Goal: Information Seeking & Learning: Find specific fact

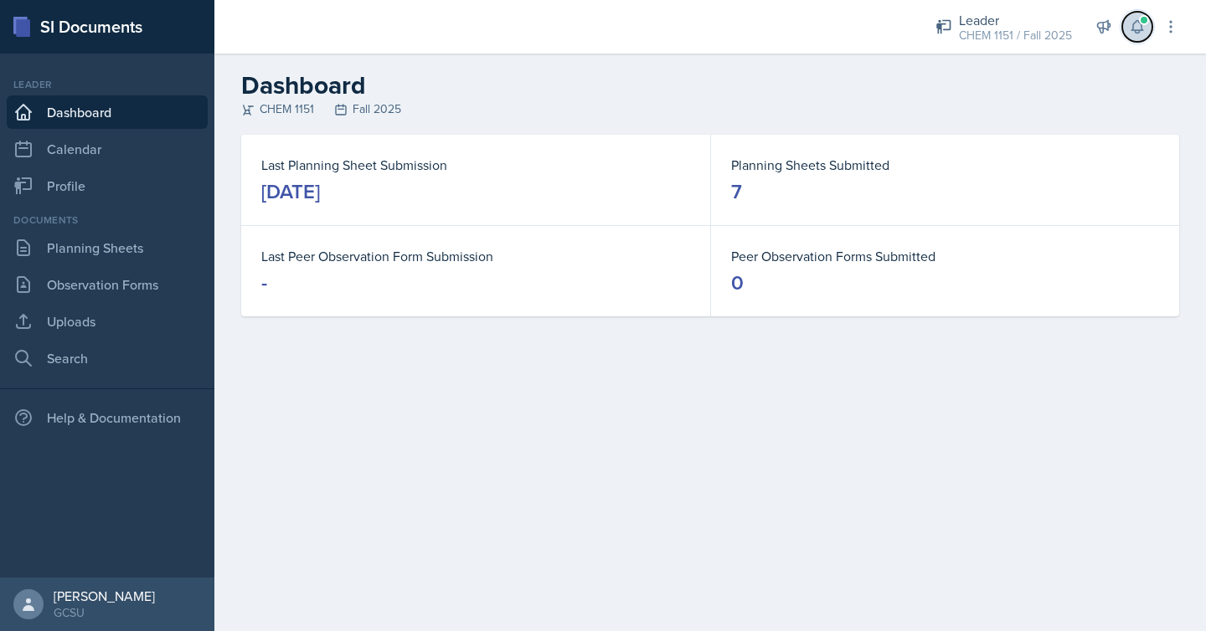
click at [1135, 20] on icon at bounding box center [1137, 26] width 17 height 17
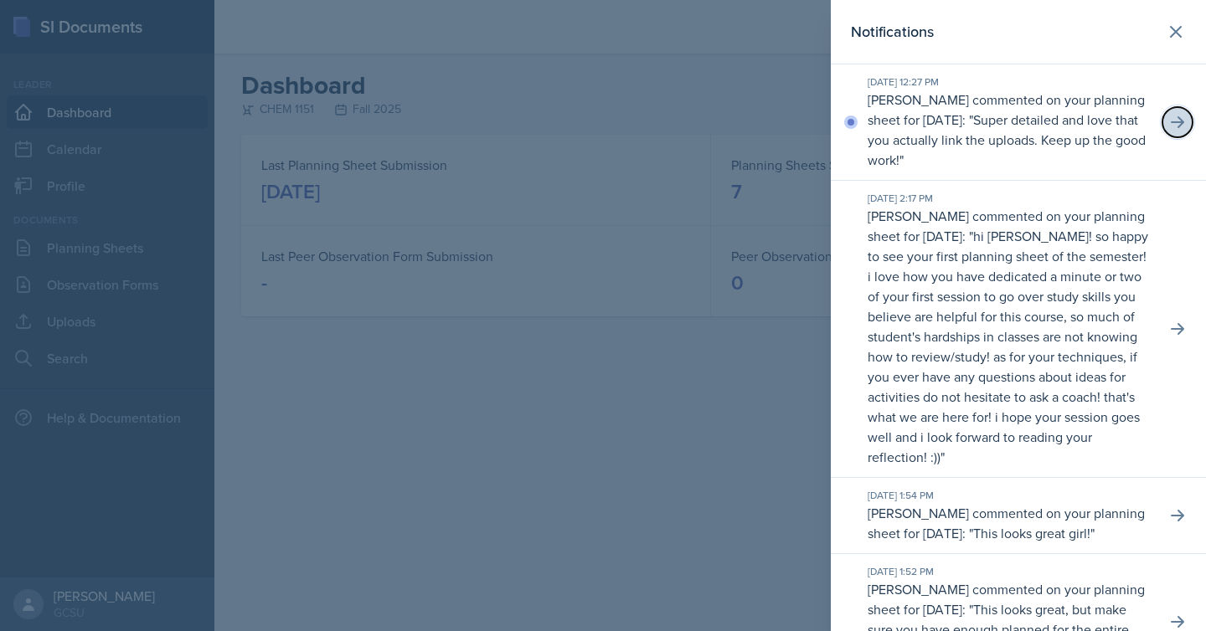
click at [1190, 118] on button at bounding box center [1177, 122] width 30 height 30
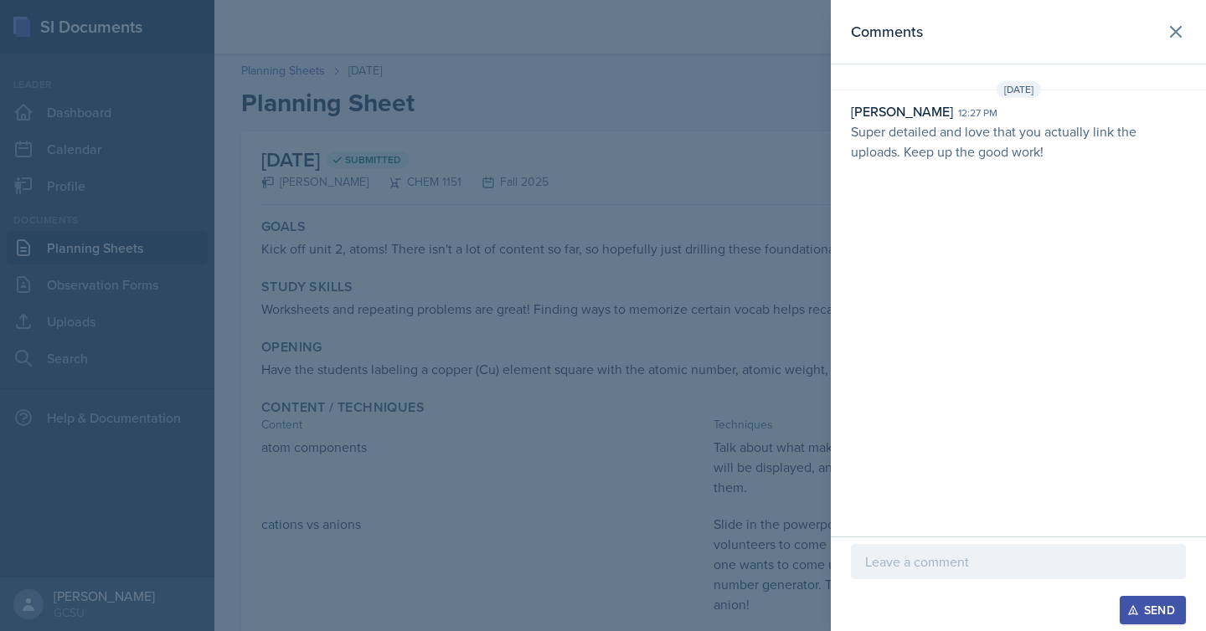
click at [767, 293] on div at bounding box center [603, 315] width 1206 height 631
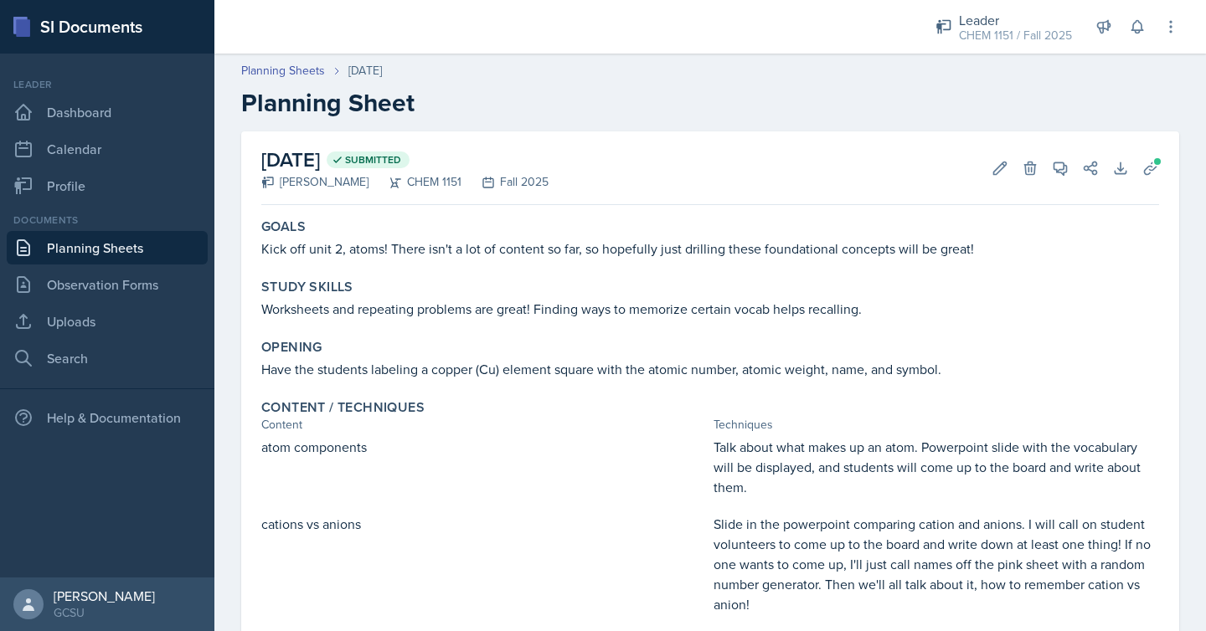
click at [767, 293] on div "Study Skills" at bounding box center [710, 287] width 898 height 17
click at [152, 246] on link "Planning Sheets" at bounding box center [107, 248] width 201 height 34
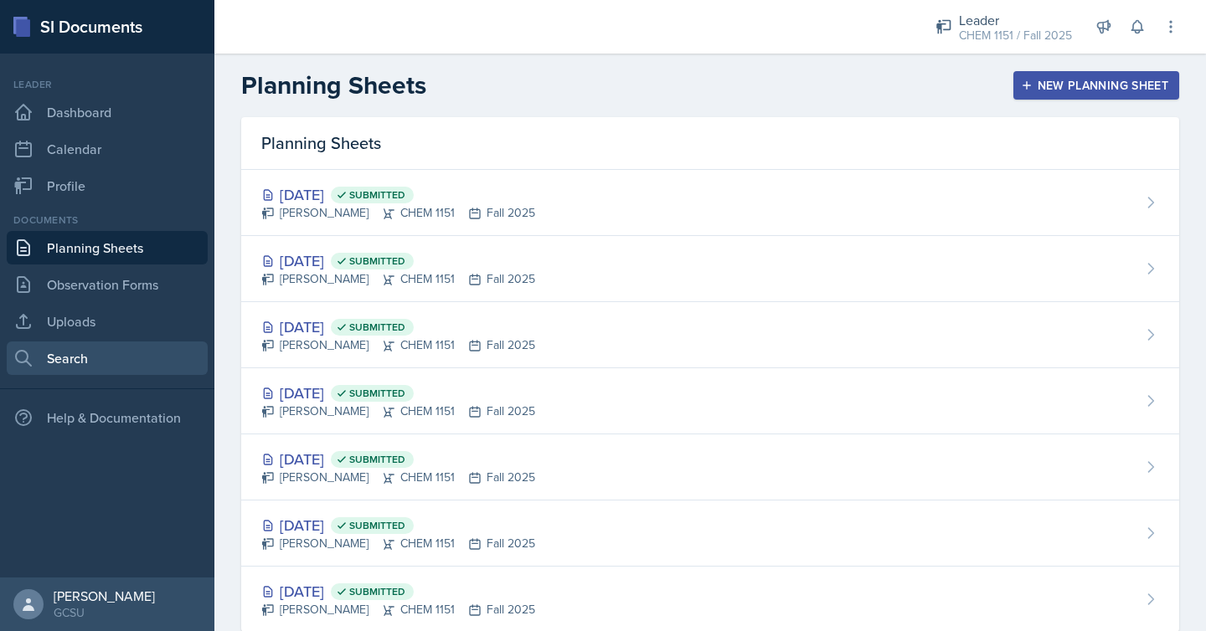
click at [119, 353] on link "Search" at bounding box center [107, 359] width 201 height 34
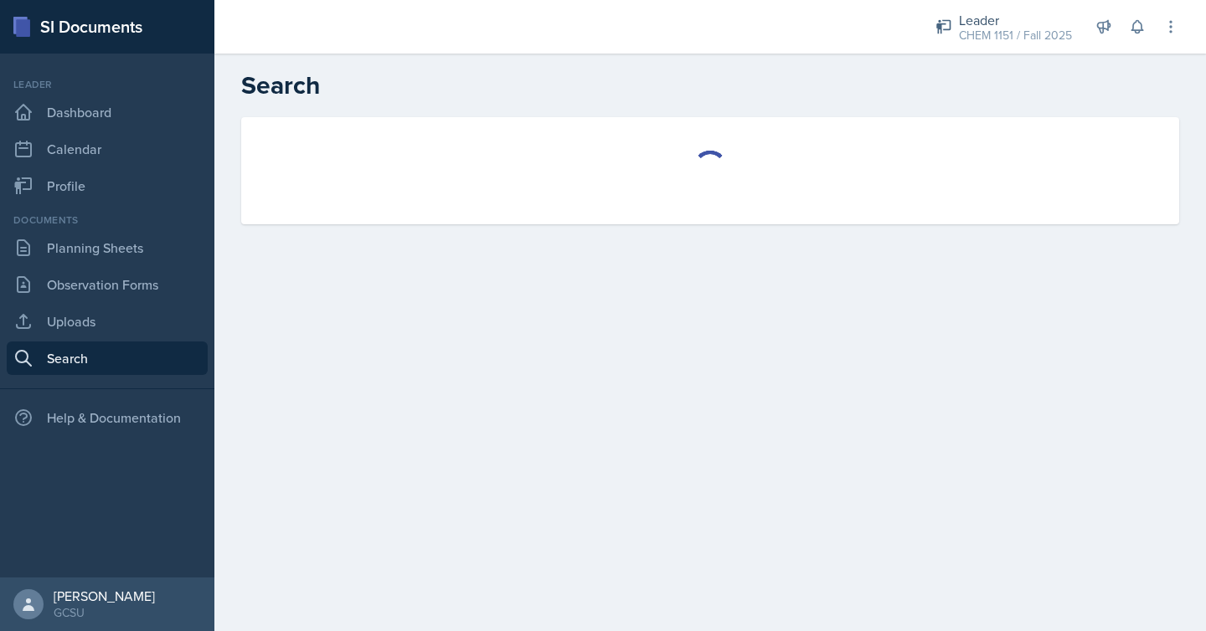
select select "all"
select select "1"
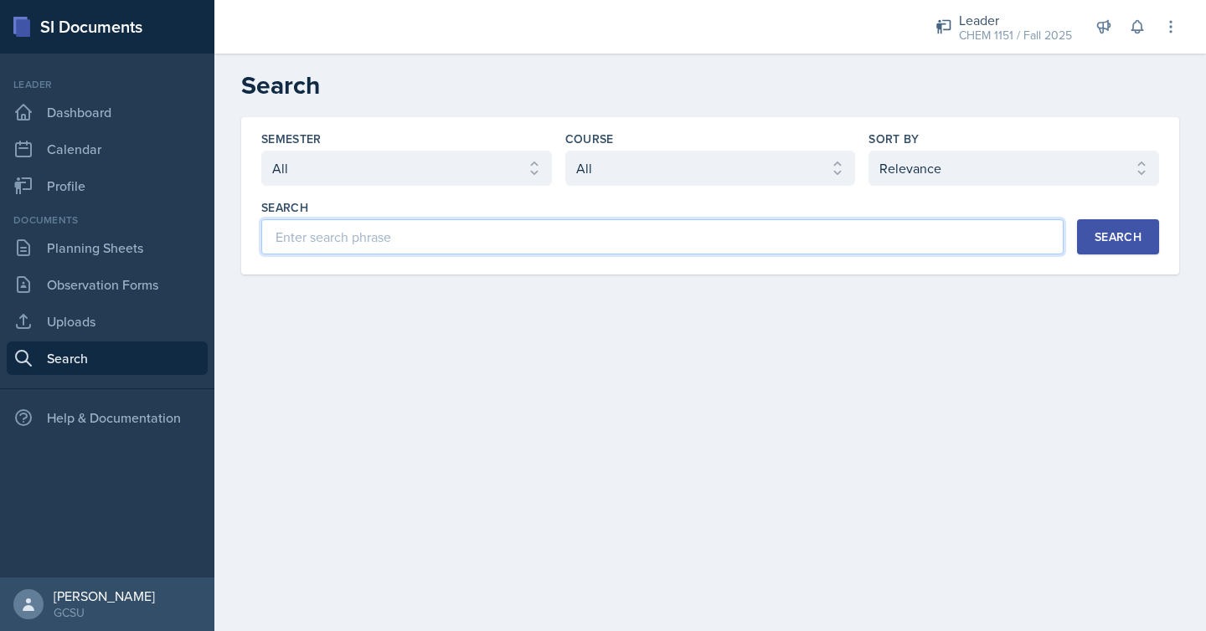
click at [651, 240] on input at bounding box center [662, 236] width 802 height 35
type input "atom models"
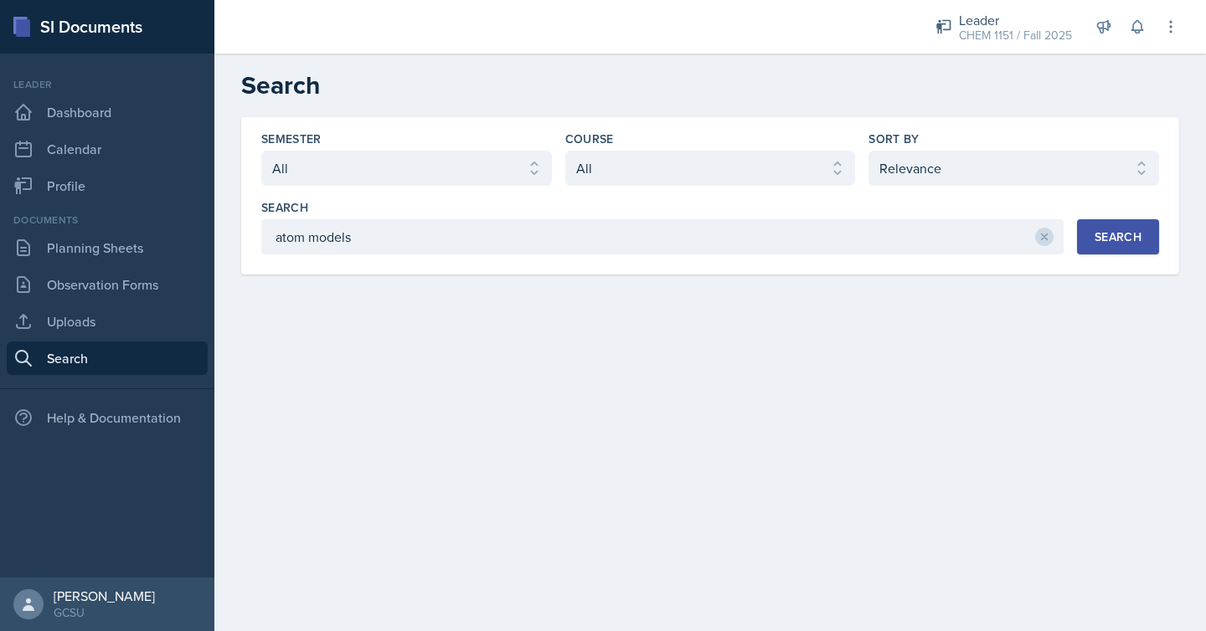
click at [1118, 240] on div "Search" at bounding box center [1118, 236] width 47 height 13
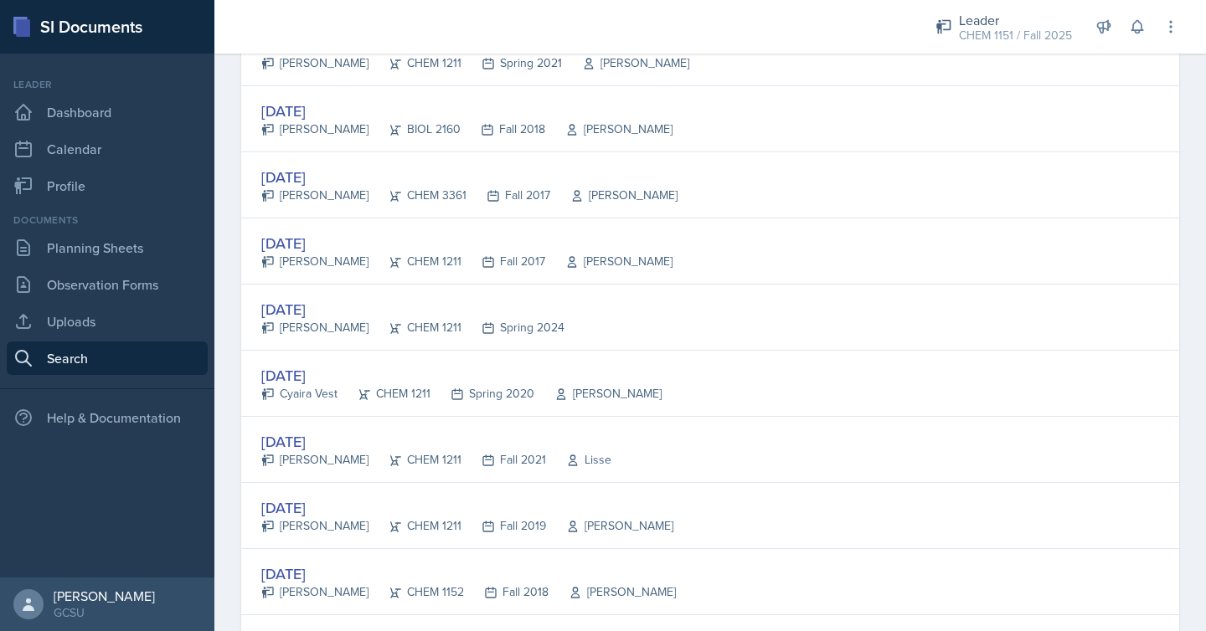
scroll to position [580, 0]
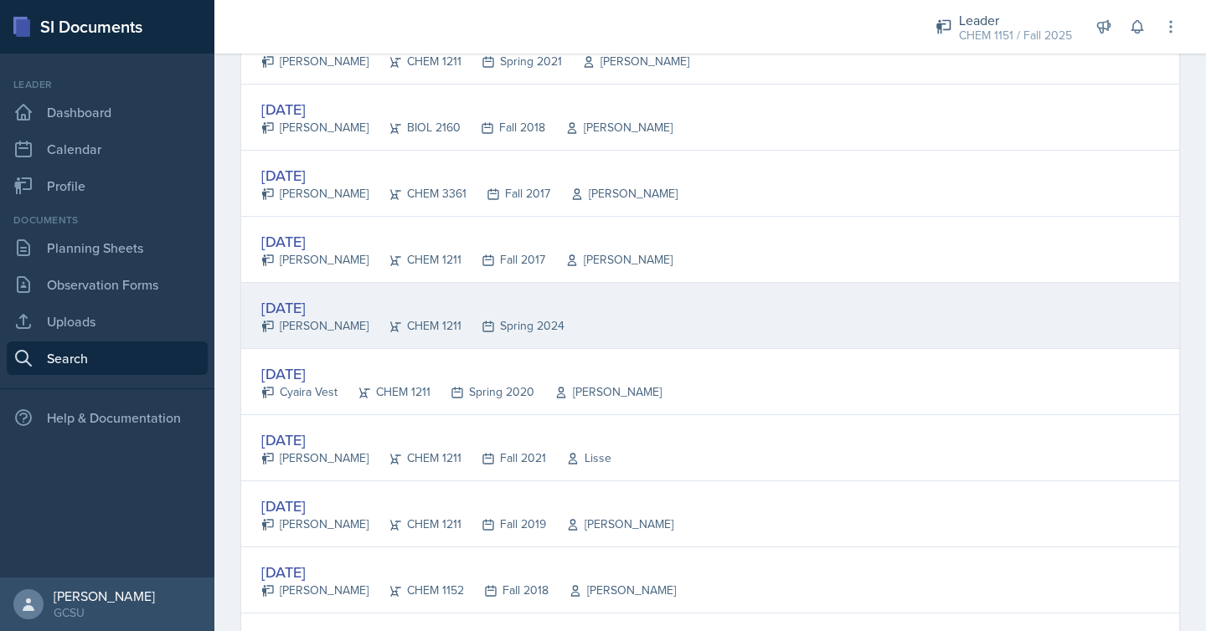
click at [759, 338] on div "[DATE] [PERSON_NAME] CHEM 1211 Spring 2024" at bounding box center [710, 316] width 938 height 66
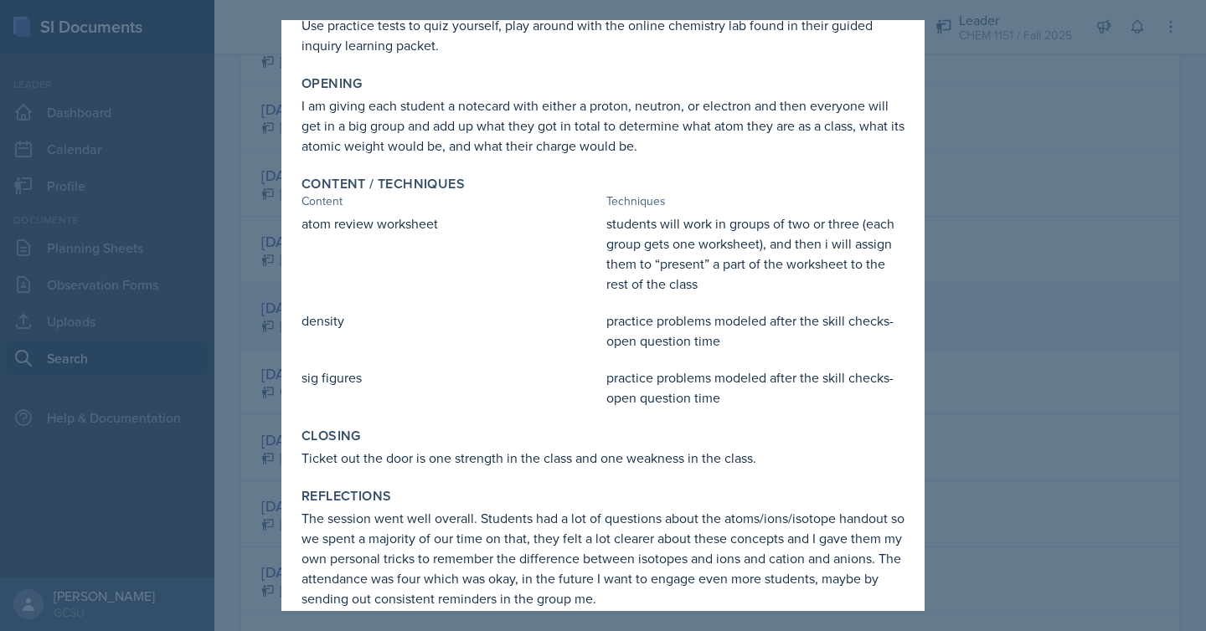
scroll to position [217, 0]
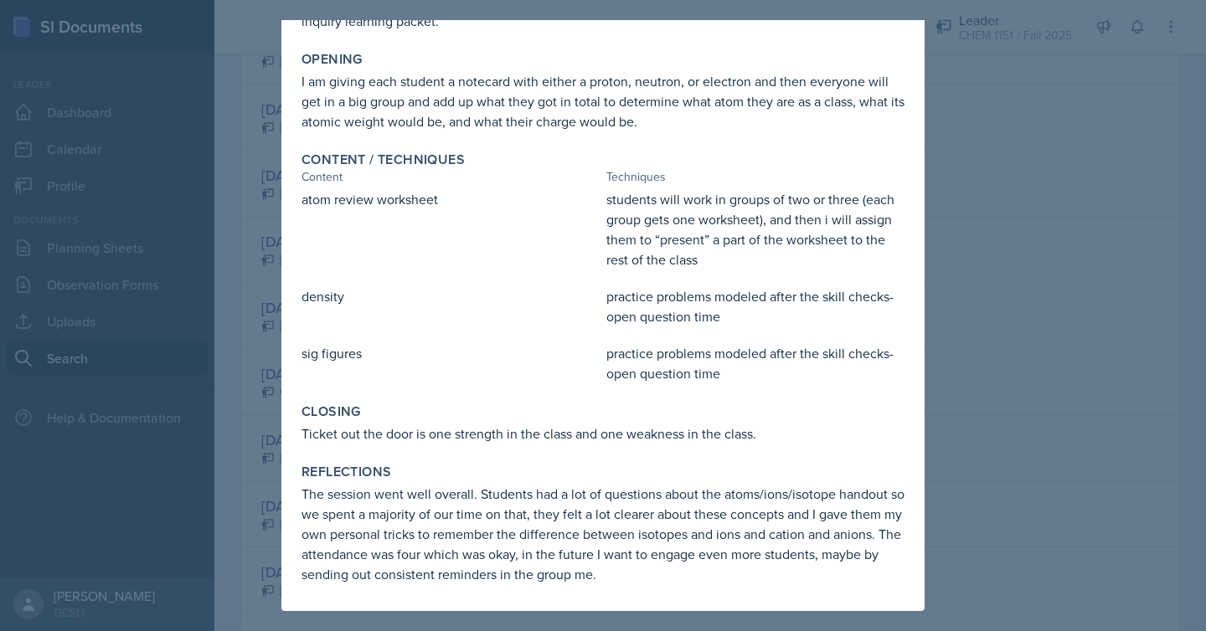
click at [977, 288] on div at bounding box center [603, 315] width 1206 height 631
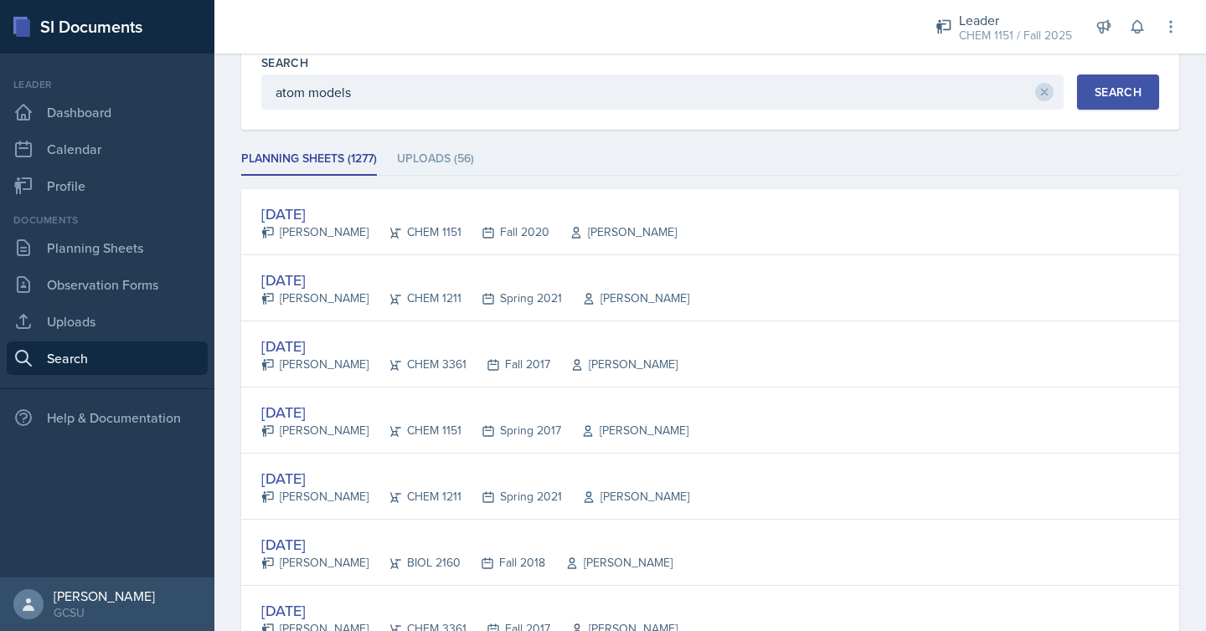
scroll to position [0, 0]
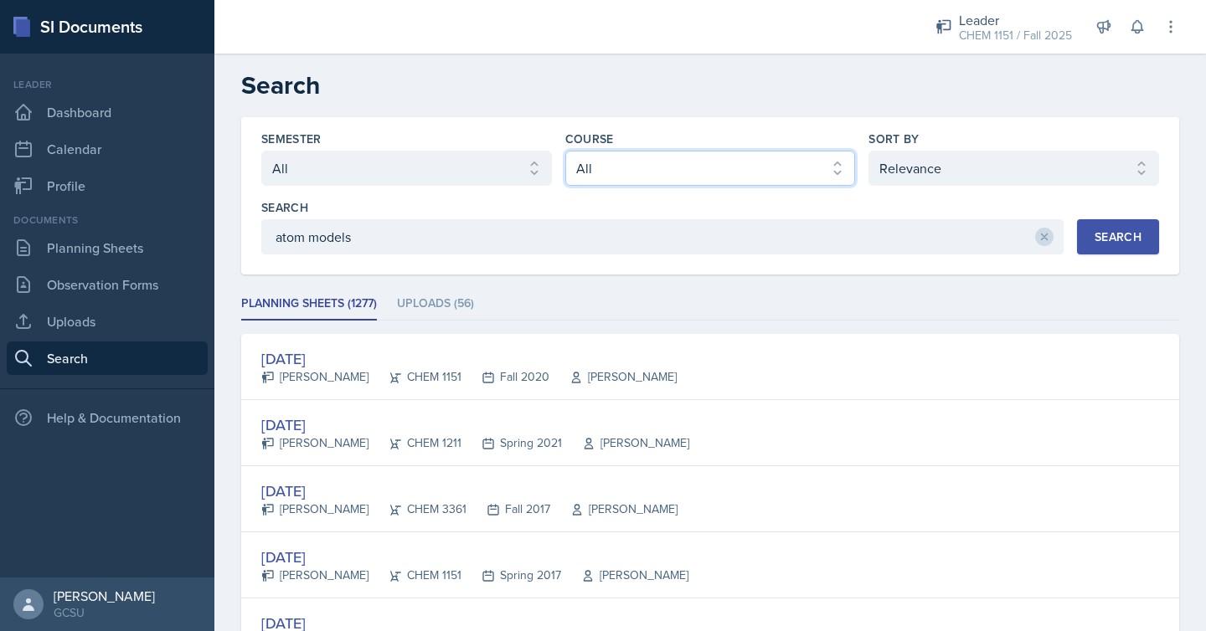
click at [653, 160] on select "Select course All ACCT 3101 ACCT 3102 ASTR 1000 BIOL 1100 BIOL 1107 BIOL 1108 B…" at bounding box center [710, 168] width 291 height 35
select select "7bd47903-3574-489d-8c9e-6ab34119391f"
click at [565, 151] on select "Select course All ACCT 3101 ACCT 3102 ASTR 1000 BIOL 1100 BIOL 1107 BIOL 1108 B…" at bounding box center [710, 168] width 291 height 35
click at [1131, 234] on div "Search" at bounding box center [1118, 236] width 47 height 13
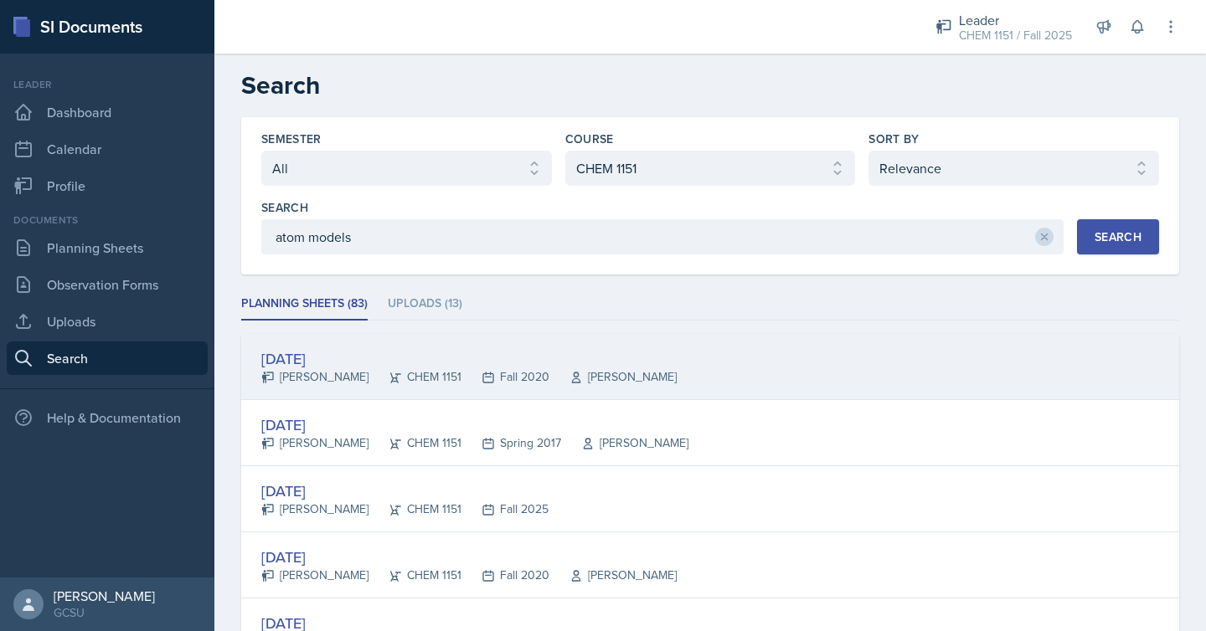
click at [943, 348] on div "[DATE] [PERSON_NAME] CHEM 1151 Fall 2020 [PERSON_NAME]" at bounding box center [710, 367] width 938 height 66
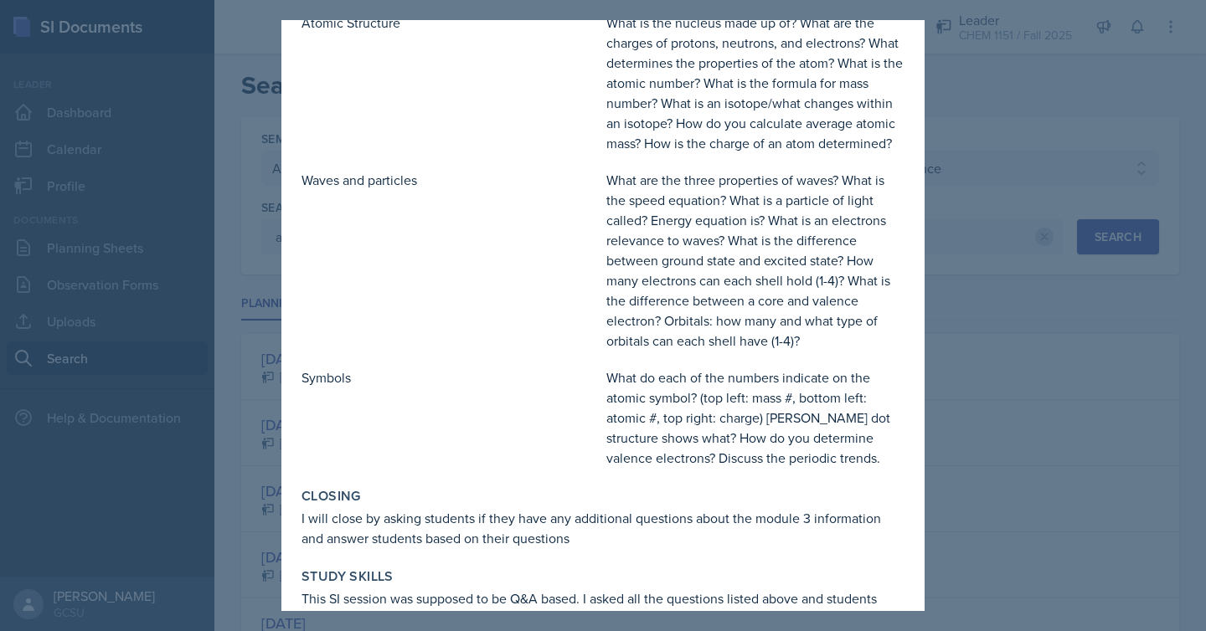
scroll to position [327, 0]
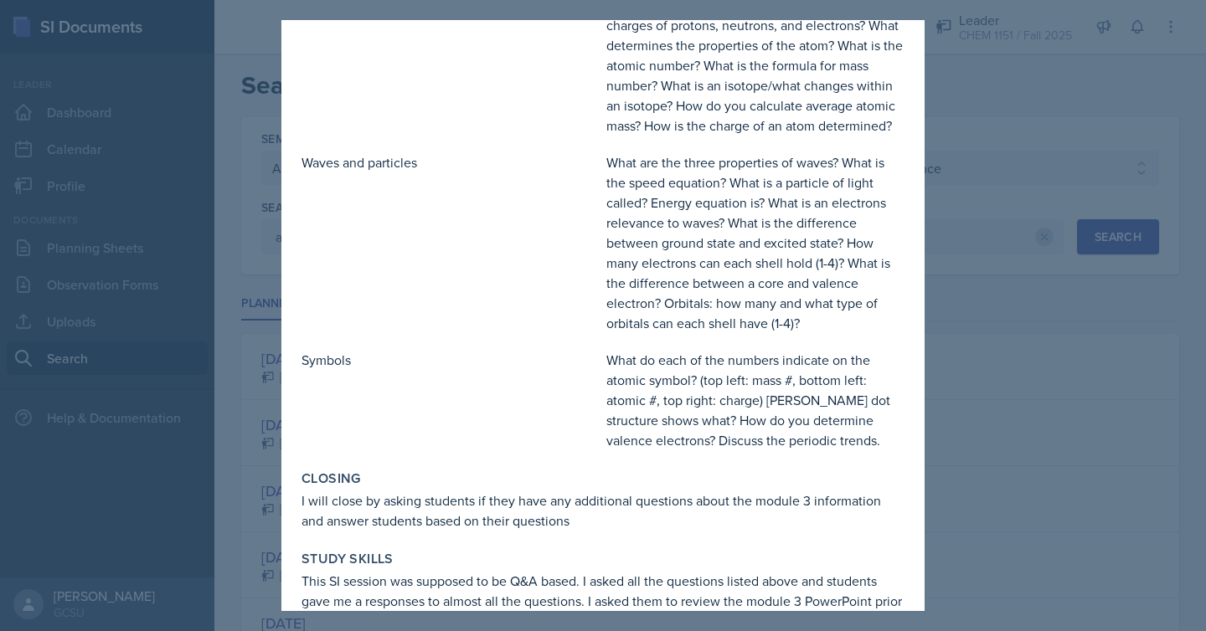
click at [1025, 405] on div at bounding box center [603, 315] width 1206 height 631
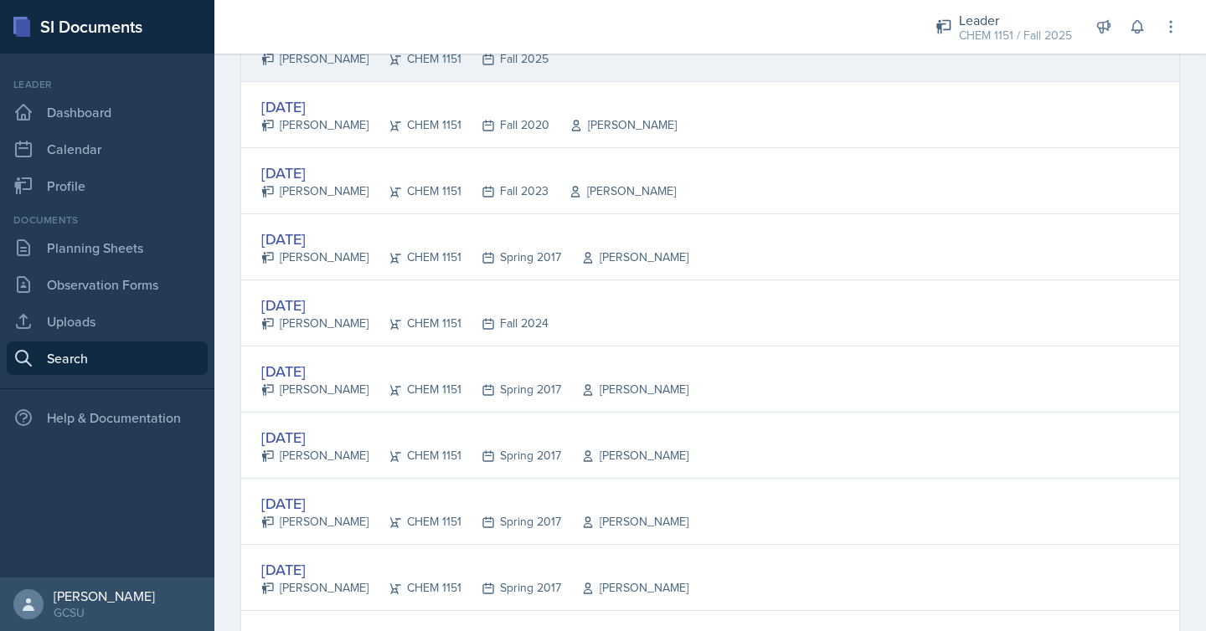
scroll to position [452, 0]
click at [830, 323] on div "[DATE] [PERSON_NAME] CHEM 1151 Fall 2024" at bounding box center [710, 312] width 938 height 66
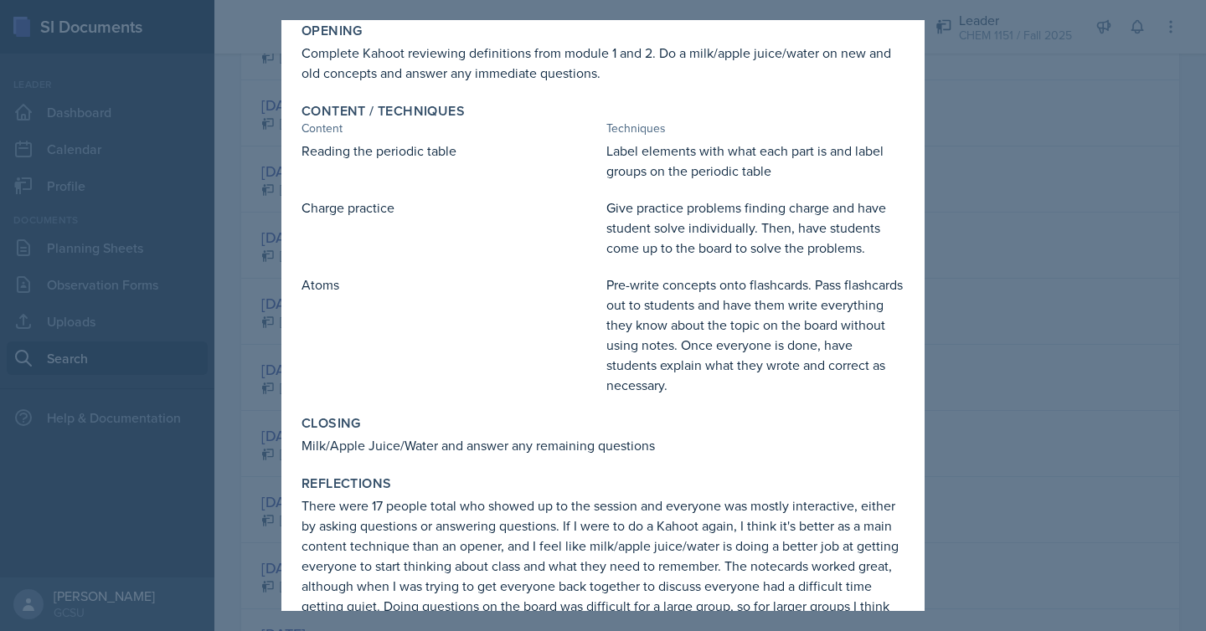
scroll to position [190, 0]
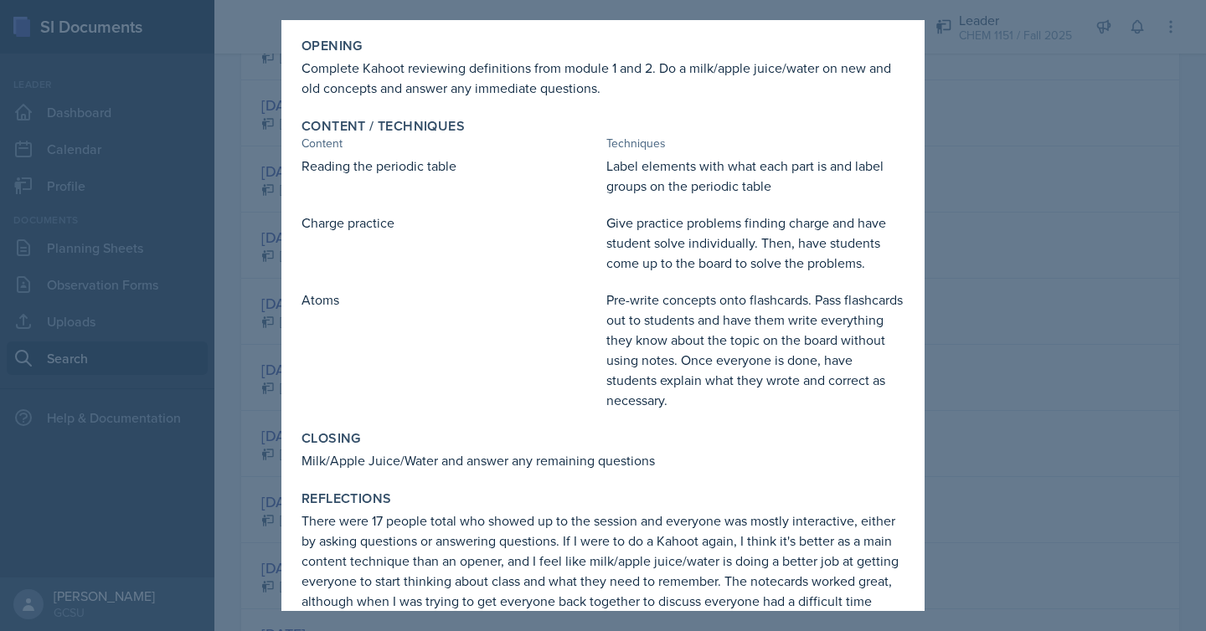
click at [1035, 301] on div at bounding box center [603, 315] width 1206 height 631
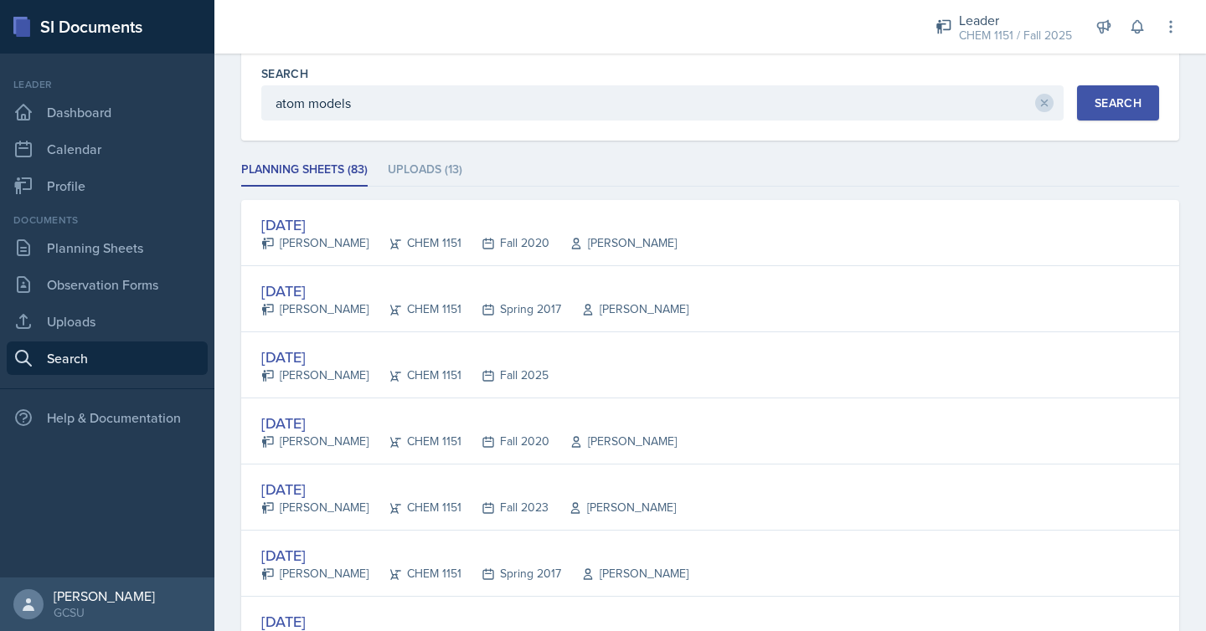
scroll to position [0, 0]
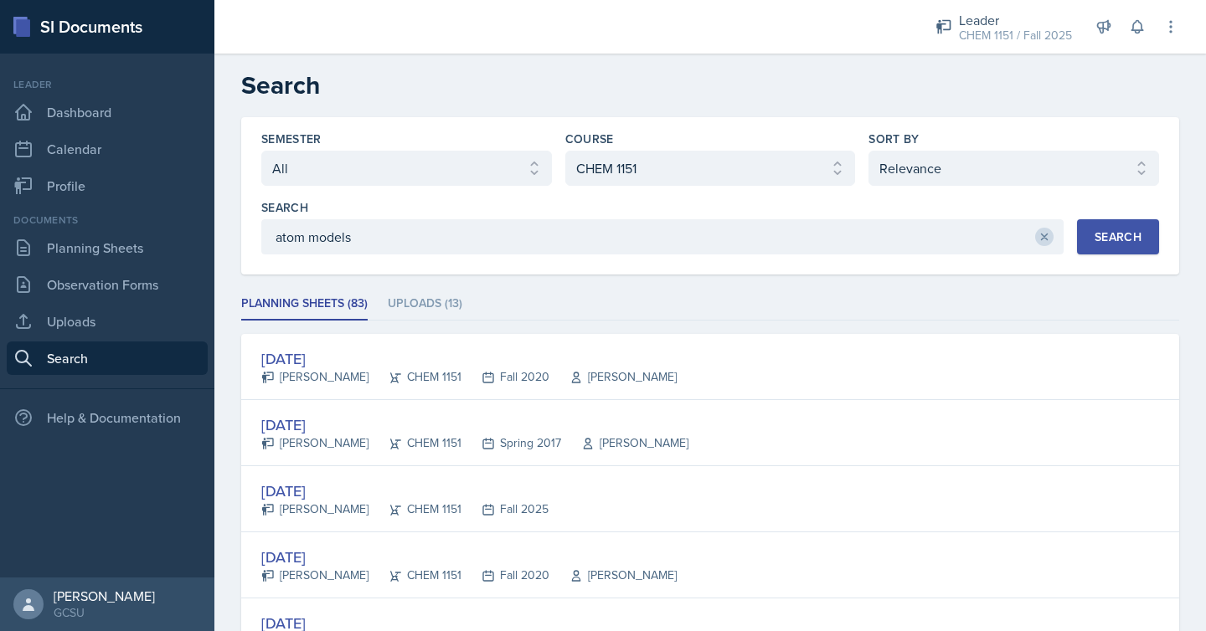
click at [1048, 238] on icon at bounding box center [1045, 237] width 12 height 12
click at [941, 153] on select "Select sort by Relevance Document Date (Asc) Document Date (Desc)" at bounding box center [1014, 168] width 291 height 35
select select "2"
click at [869, 151] on select "Select sort by Relevance Document Date (Asc) Document Date (Desc)" at bounding box center [1014, 168] width 291 height 35
click at [1095, 235] on div "Search" at bounding box center [1118, 236] width 47 height 13
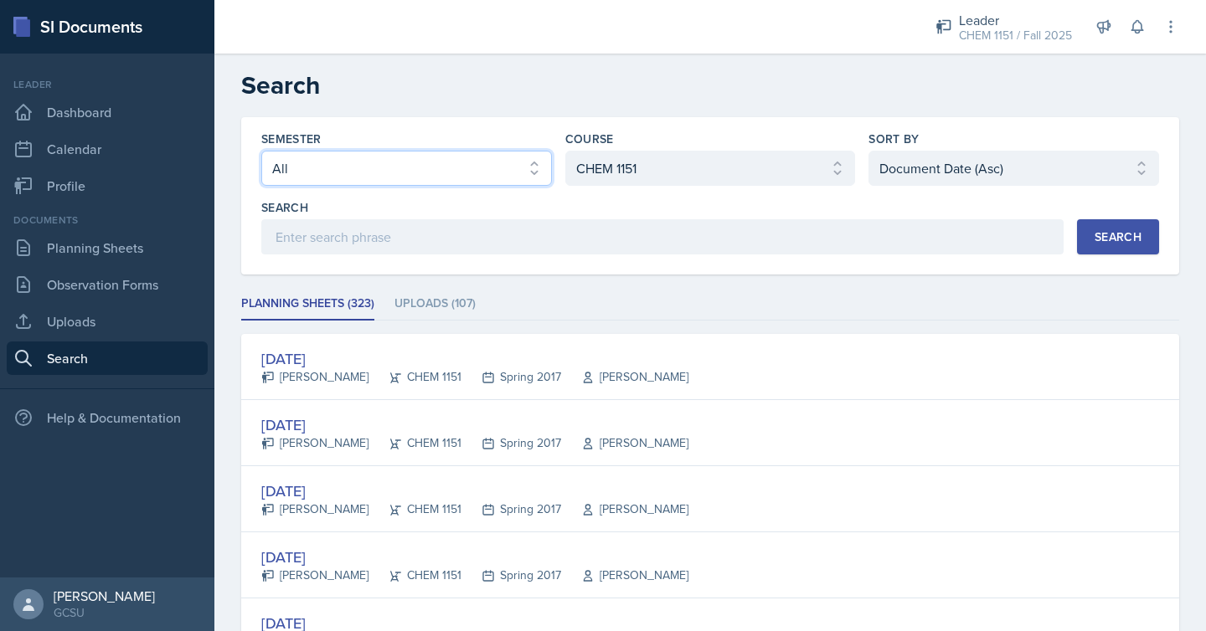
click at [511, 168] on select "Select semester All Fall 2025 Spring 2025 Fall 2024 Spring 2024 Fall 2023 Sprin…" at bounding box center [406, 168] width 291 height 35
click at [261, 151] on select "Select semester All Fall 2025 Spring 2025 Fall 2024 Spring 2024 Fall 2023 Sprin…" at bounding box center [406, 168] width 291 height 35
click at [1108, 230] on div "Search" at bounding box center [1118, 236] width 47 height 13
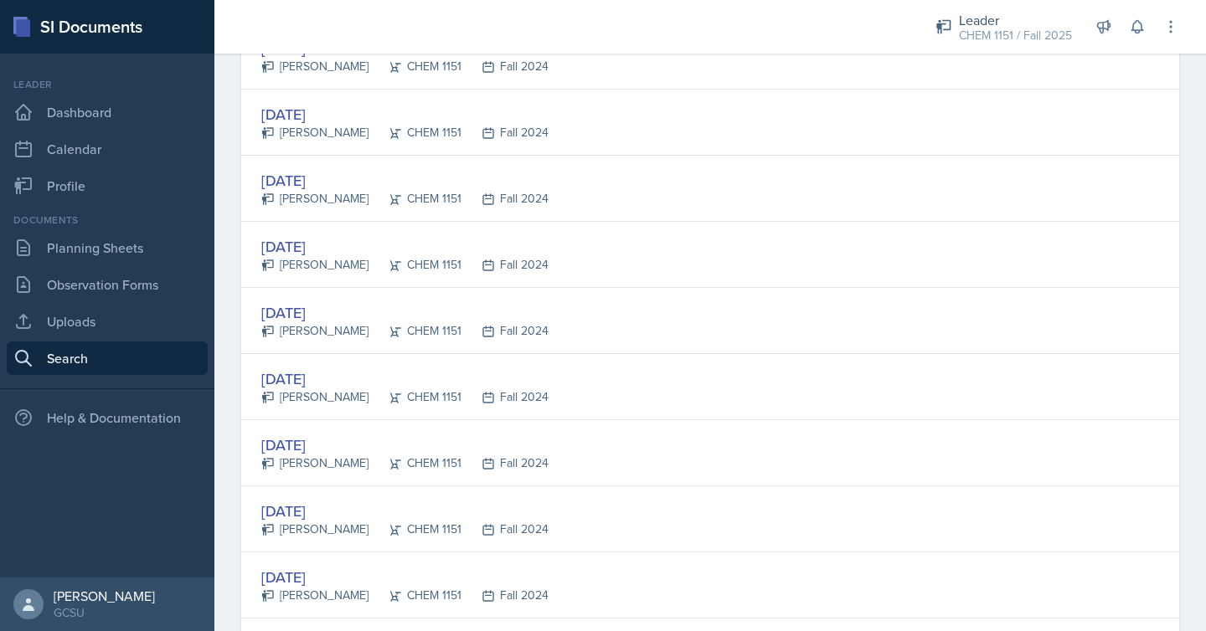
scroll to position [379, 0]
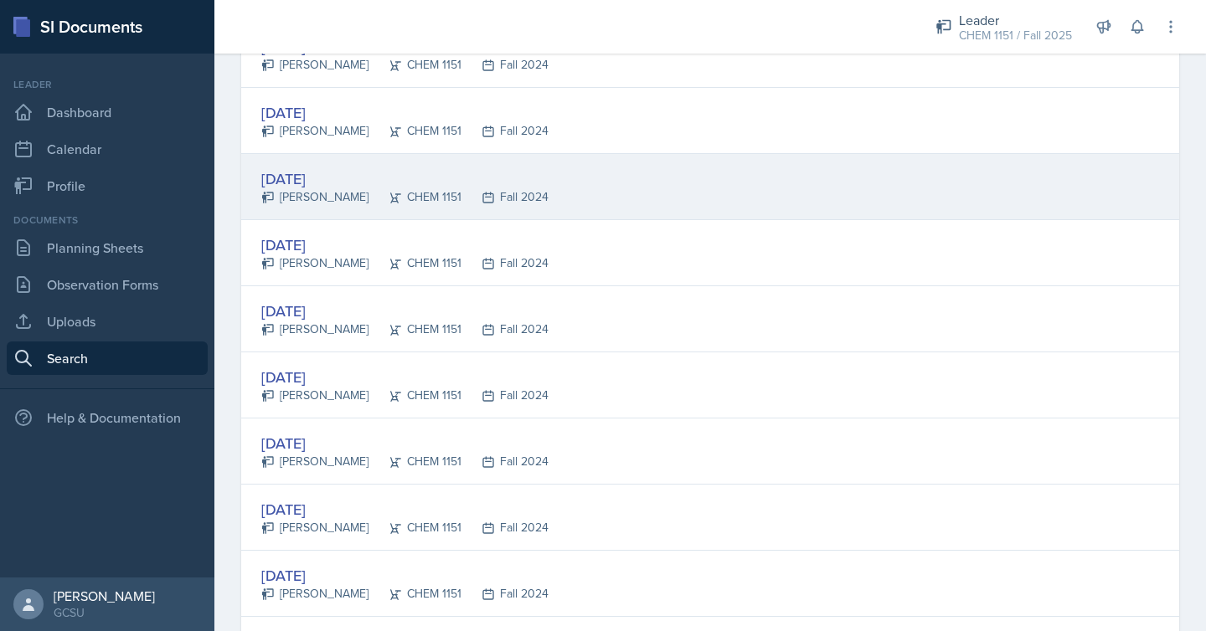
click at [945, 206] on div "[DATE] [PERSON_NAME] CHEM 1151 Fall 2024" at bounding box center [710, 187] width 938 height 66
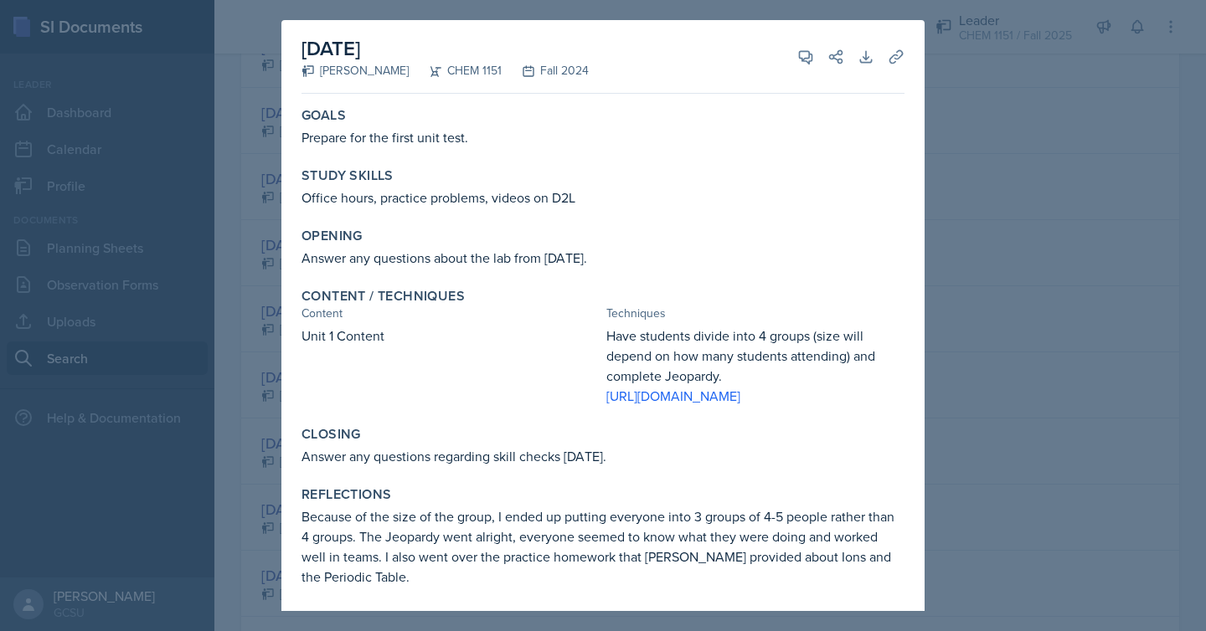
scroll to position [23, 0]
click at [1056, 248] on div at bounding box center [603, 315] width 1206 height 631
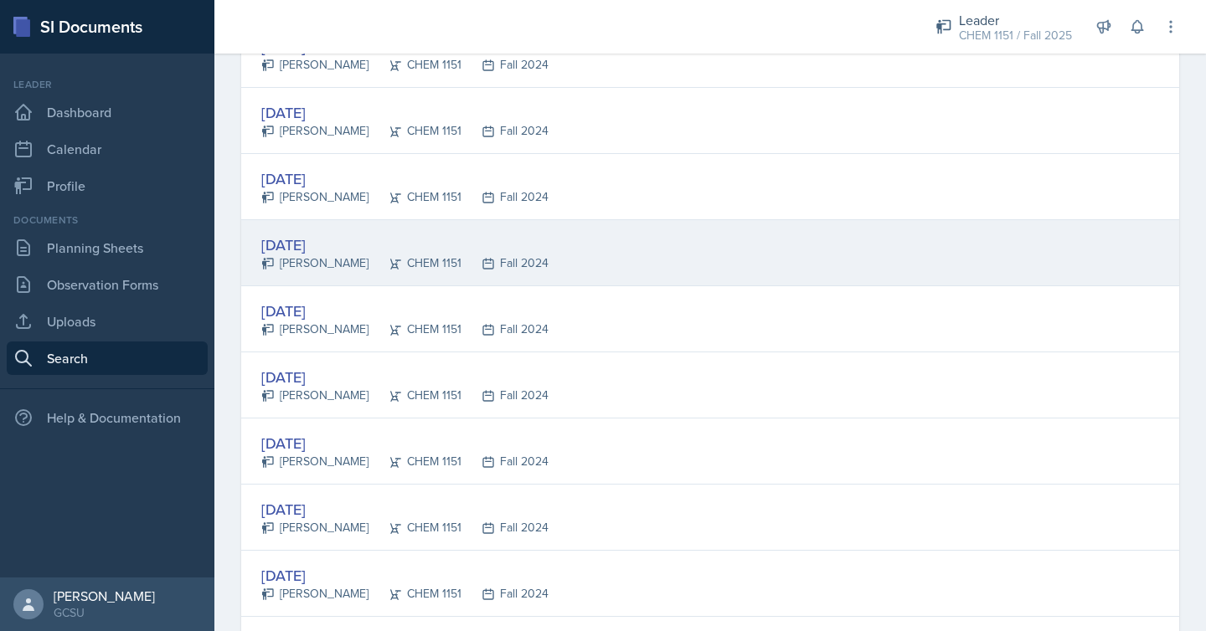
click at [755, 265] on div "[DATE] [PERSON_NAME] CHEM 1151 Fall 2024" at bounding box center [710, 253] width 938 height 66
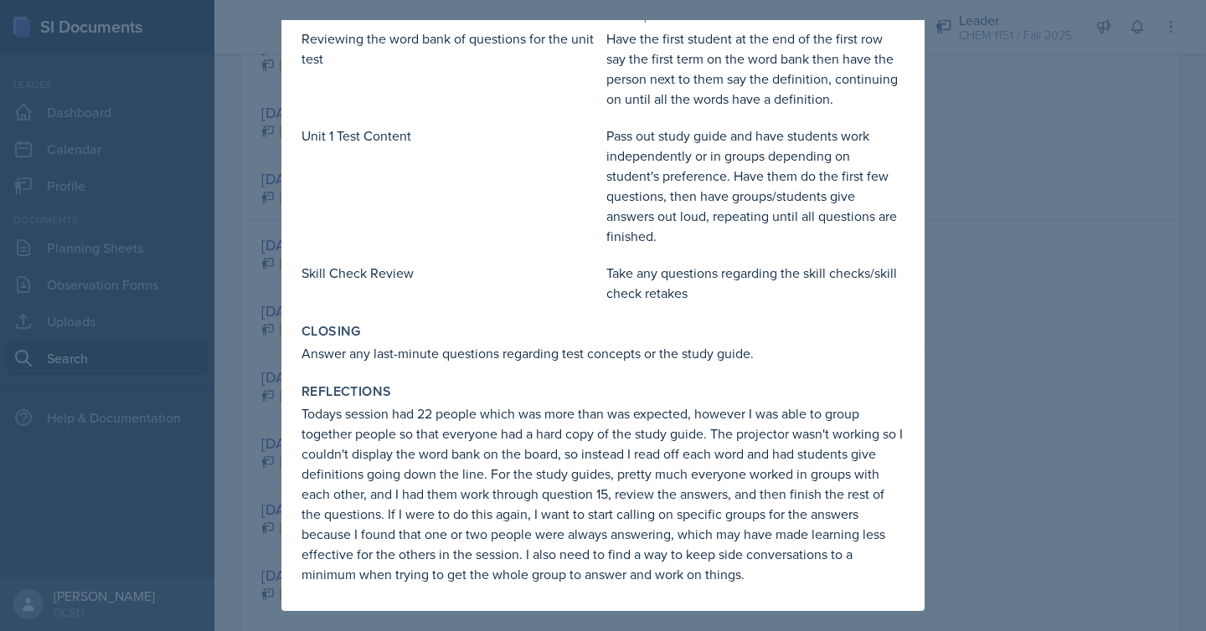
scroll to position [0, 0]
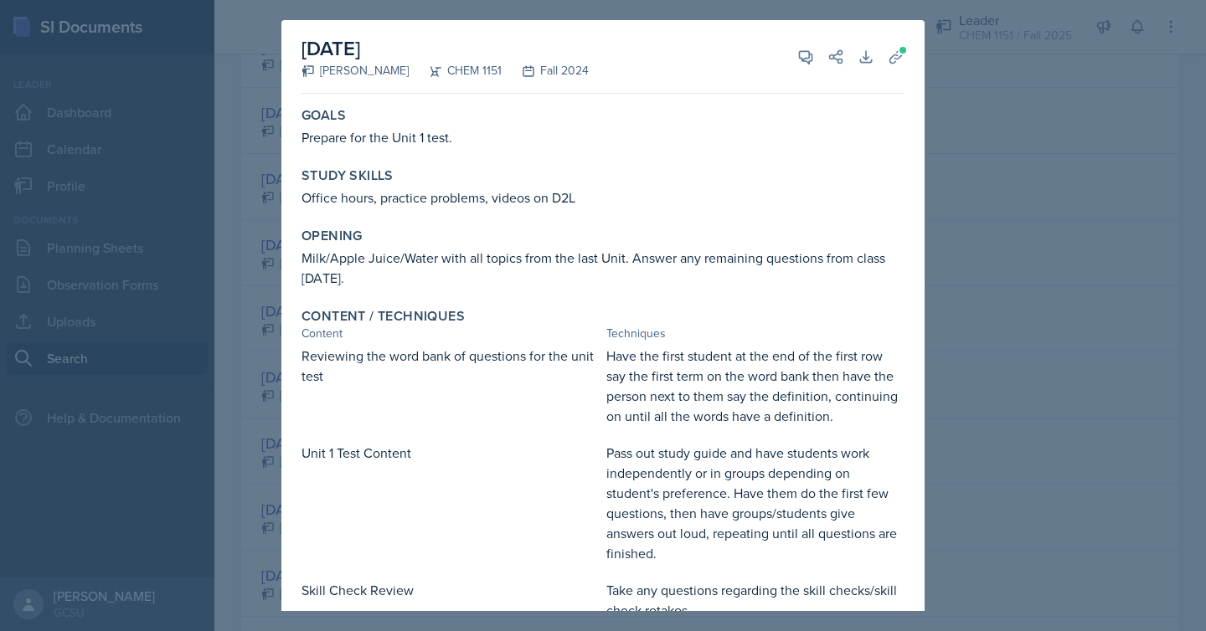
click at [1114, 234] on div at bounding box center [603, 315] width 1206 height 631
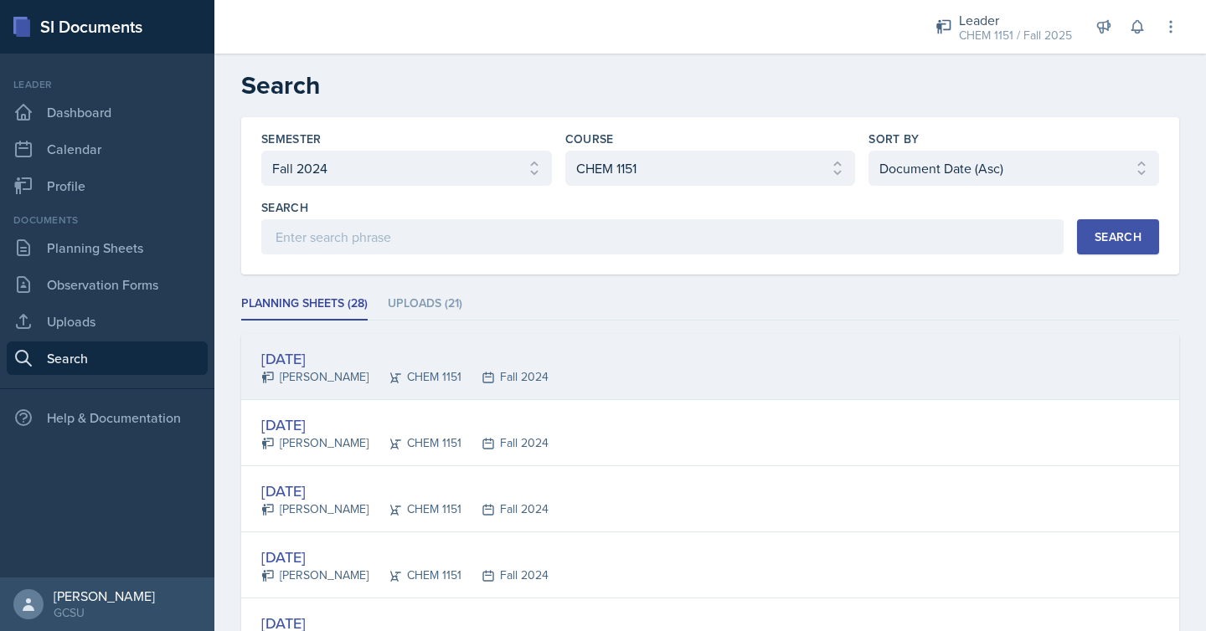
scroll to position [54, 0]
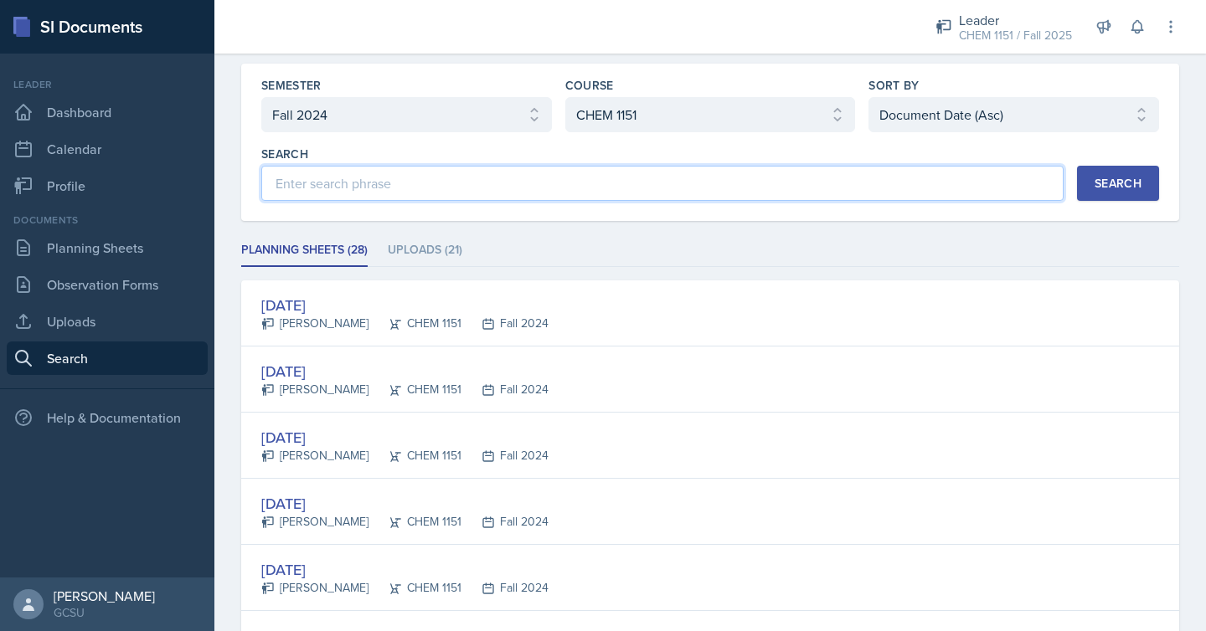
click at [786, 184] on input at bounding box center [662, 183] width 802 height 35
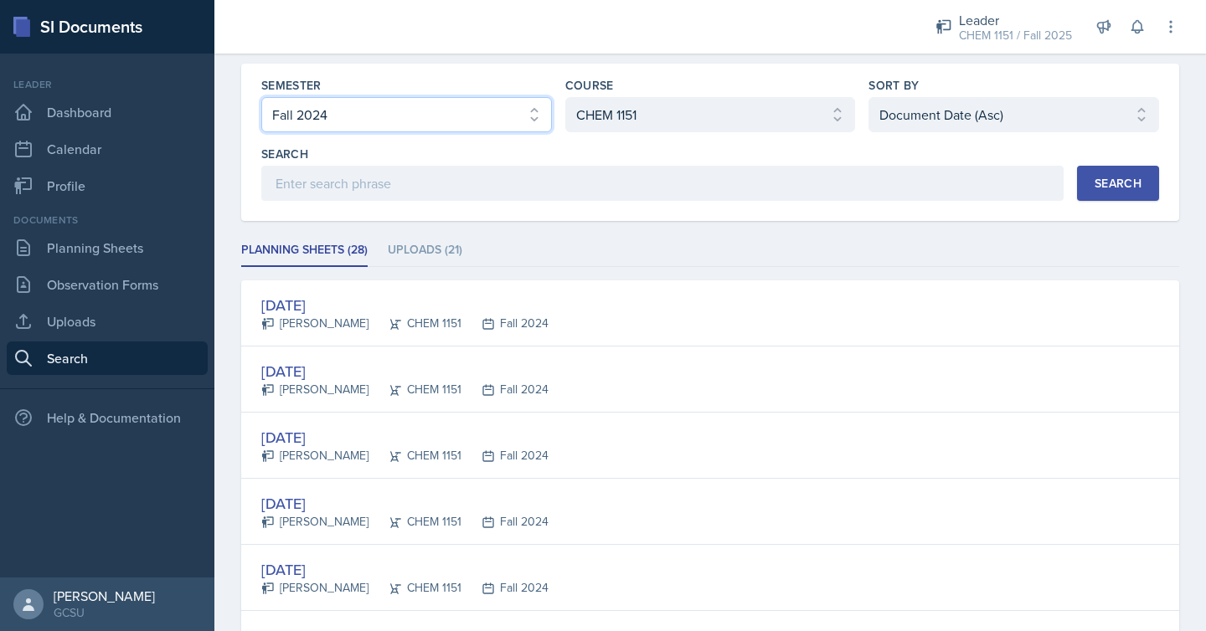
click at [491, 106] on select "Select semester All Fall 2025 Spring 2025 Fall 2024 Spring 2024 Fall 2023 Sprin…" at bounding box center [406, 114] width 291 height 35
select select "all"
click at [261, 97] on select "Select semester All Fall 2025 Spring 2025 Fall 2024 Spring 2024 Fall 2023 Sprin…" at bounding box center [406, 114] width 291 height 35
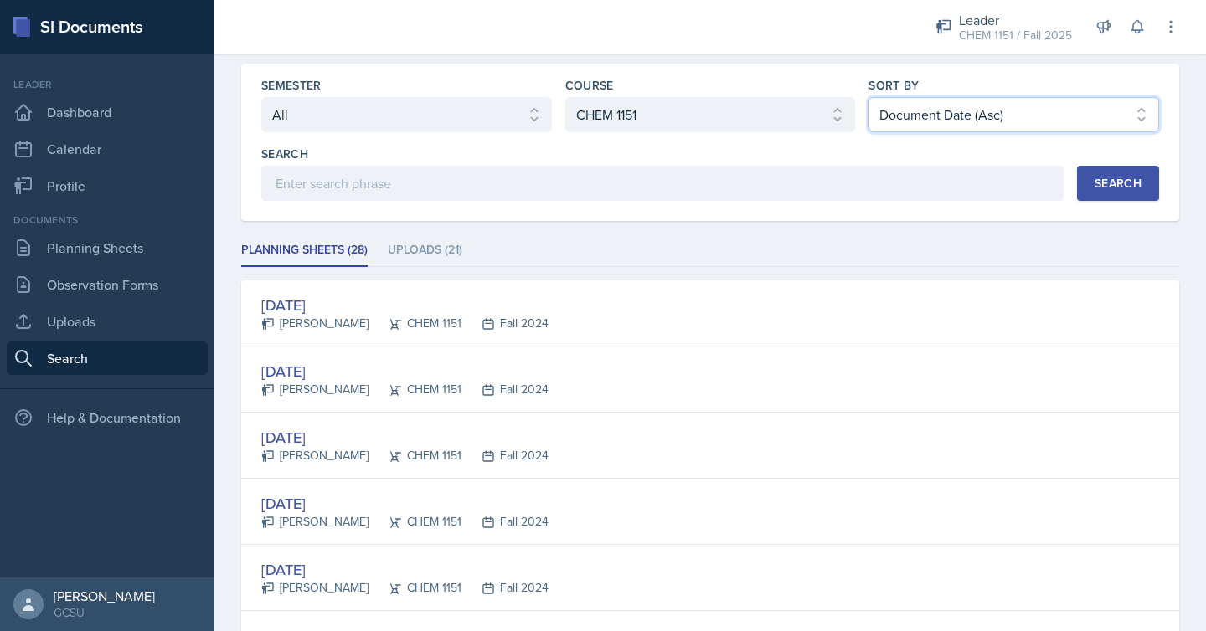
click at [889, 119] on select "Select sort by Relevance Document Date (Asc) Document Date (Desc)" at bounding box center [1014, 114] width 291 height 35
select select "1"
click at [869, 97] on select "Select sort by Relevance Document Date (Asc) Document Date (Desc)" at bounding box center [1014, 114] width 291 height 35
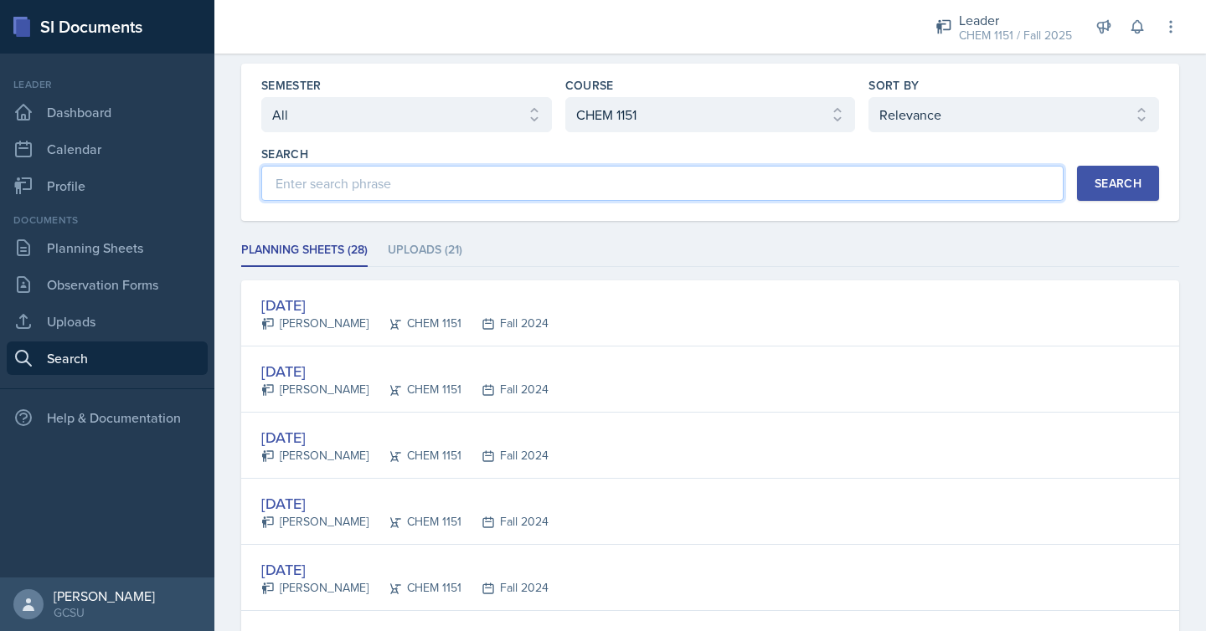
click at [853, 171] on input at bounding box center [662, 183] width 802 height 35
type input "atom model"
click at [1140, 186] on div "Search" at bounding box center [1118, 183] width 47 height 13
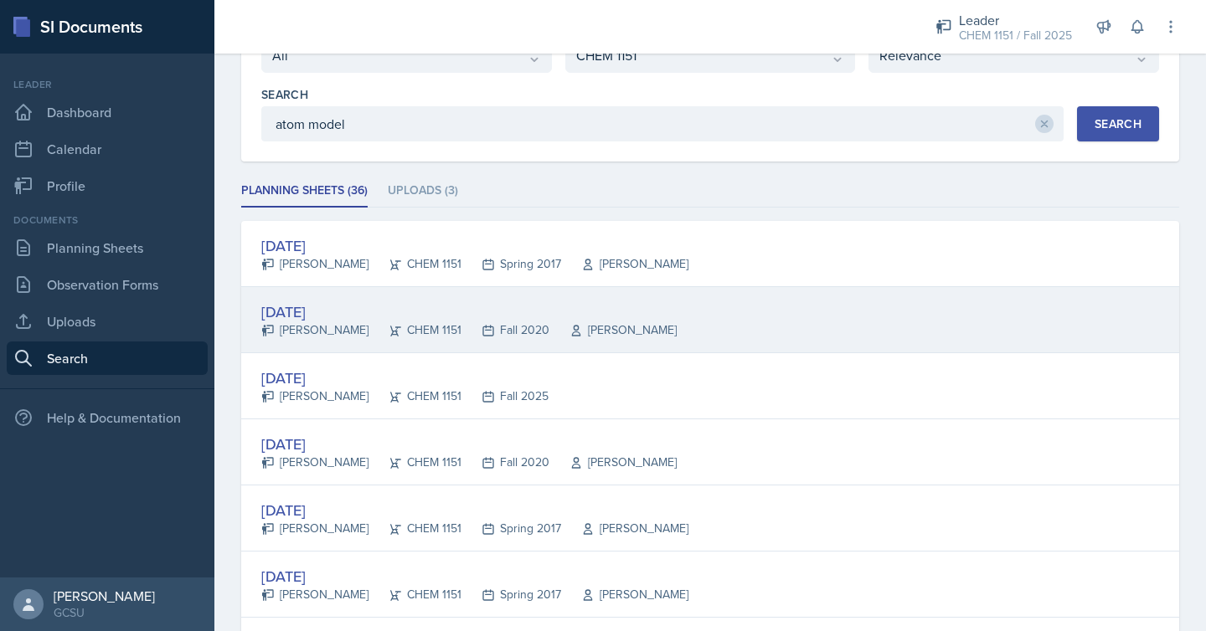
scroll to position [146, 0]
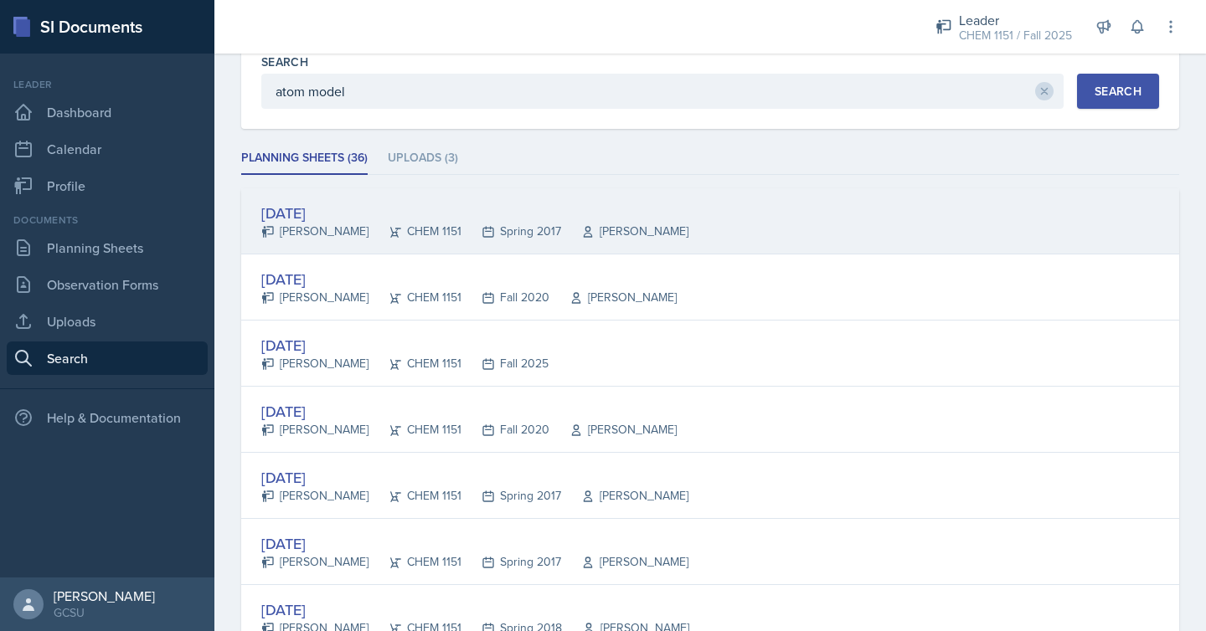
click at [686, 216] on div "[DATE] [PERSON_NAME] CHEM 1151 Spring 2017 [PERSON_NAME]" at bounding box center [710, 221] width 938 height 66
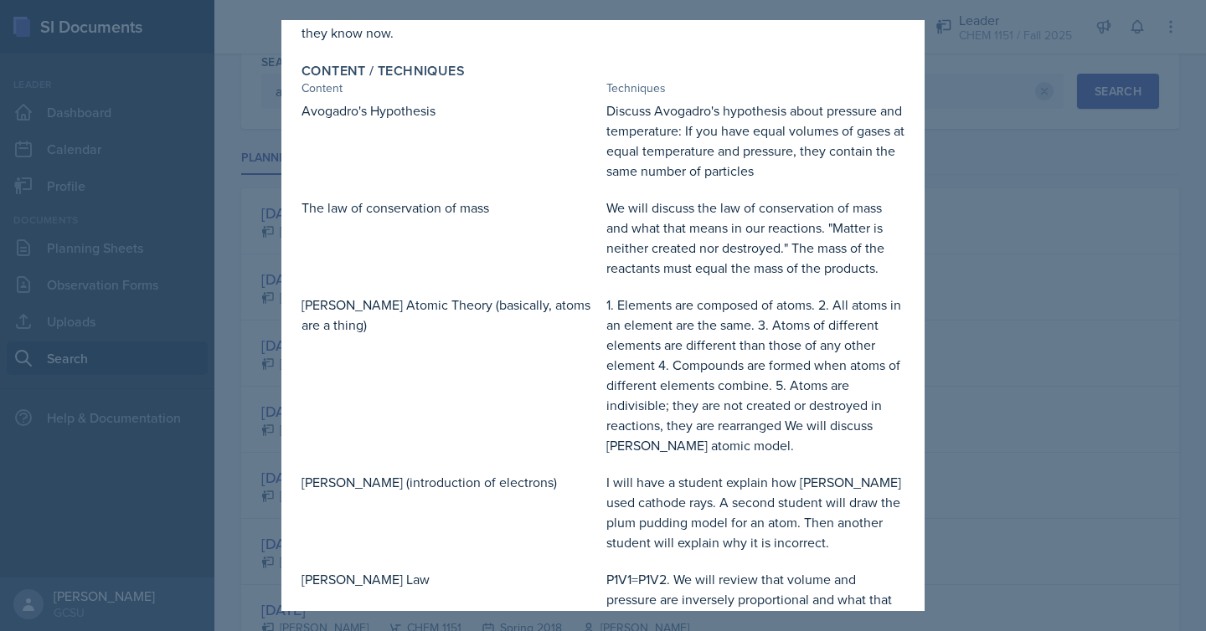
scroll to position [0, 0]
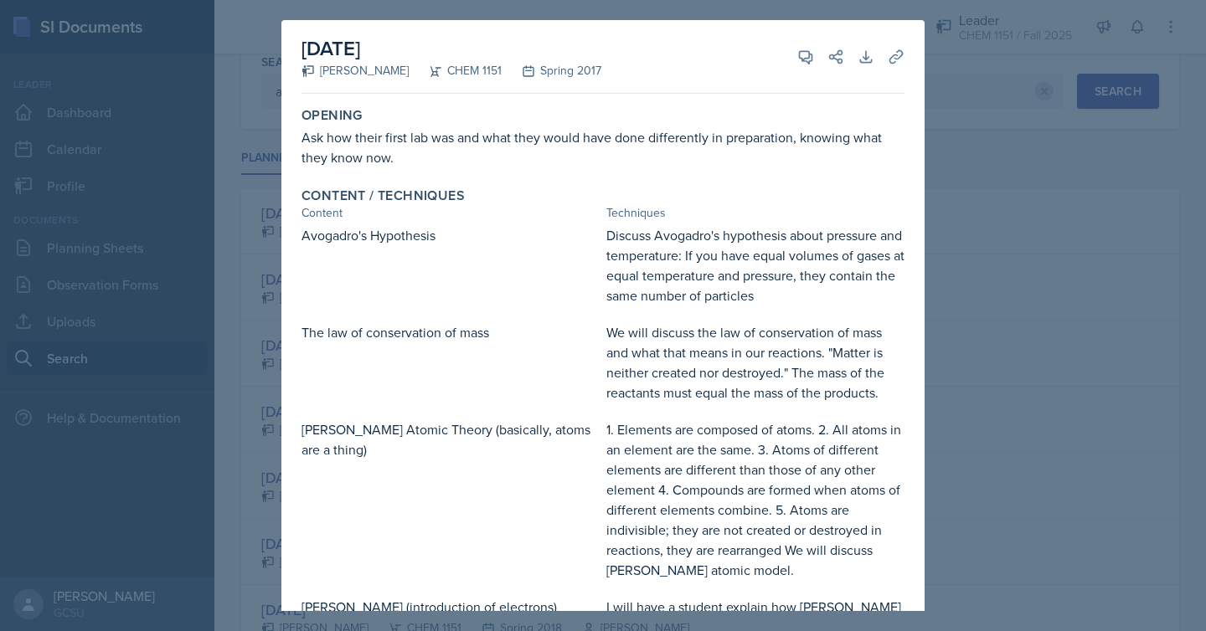
click at [953, 239] on div at bounding box center [603, 315] width 1206 height 631
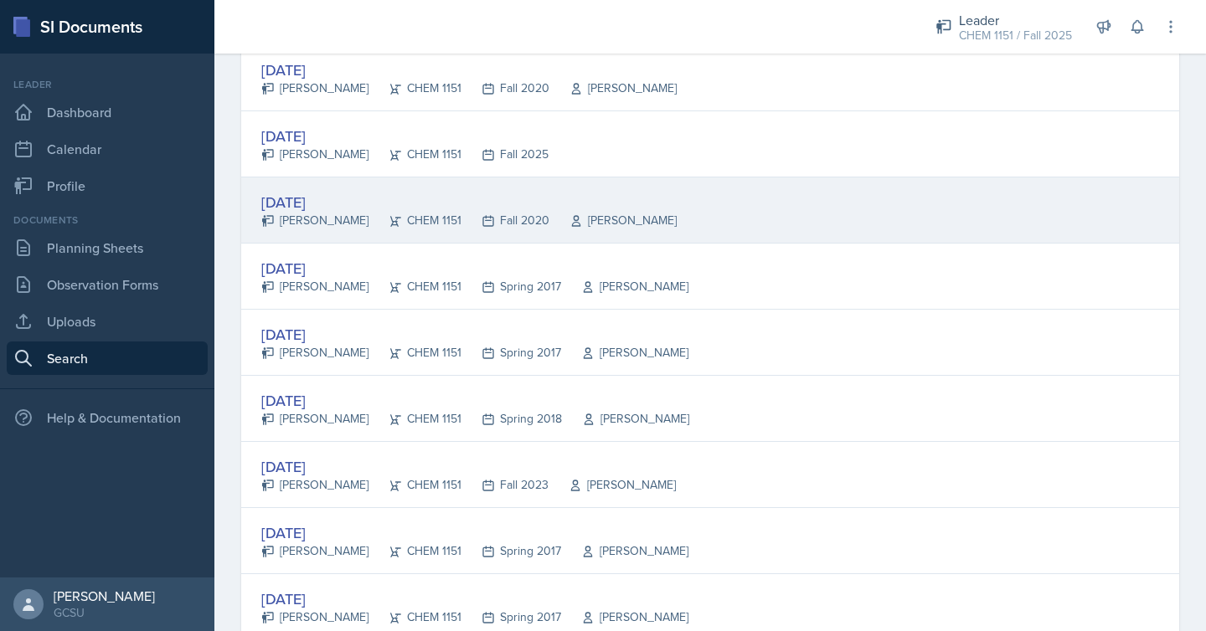
scroll to position [364, 0]
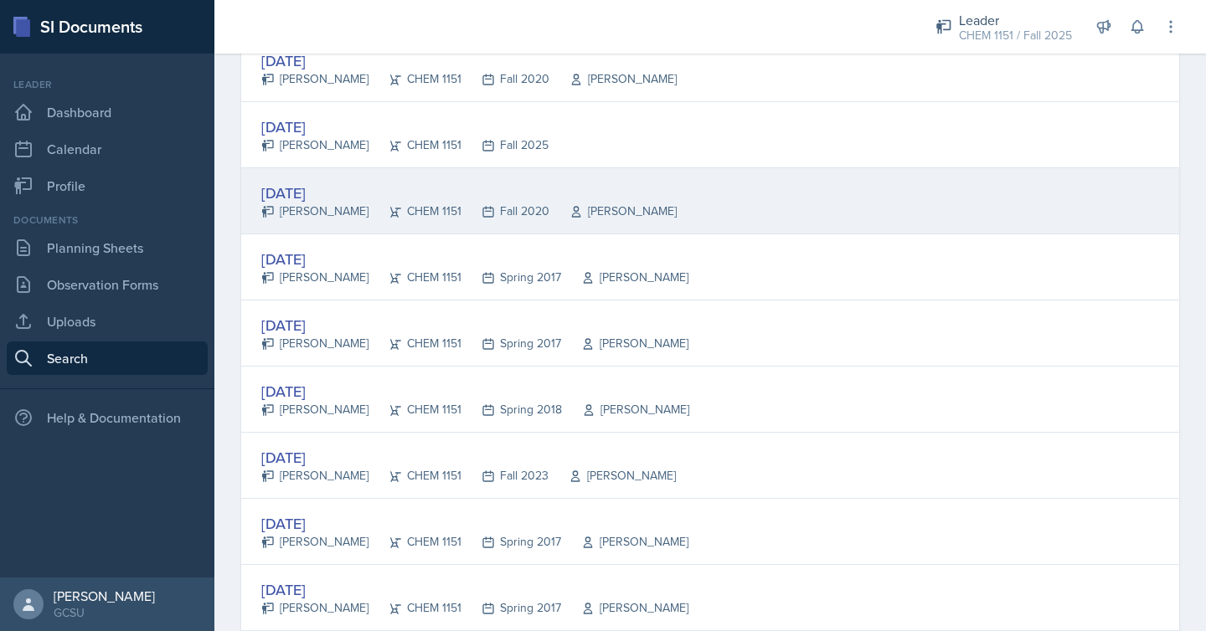
click at [672, 426] on div "[DATE] [PERSON_NAME] CHEM 1151 Spring 2018 [PERSON_NAME]" at bounding box center [710, 400] width 938 height 66
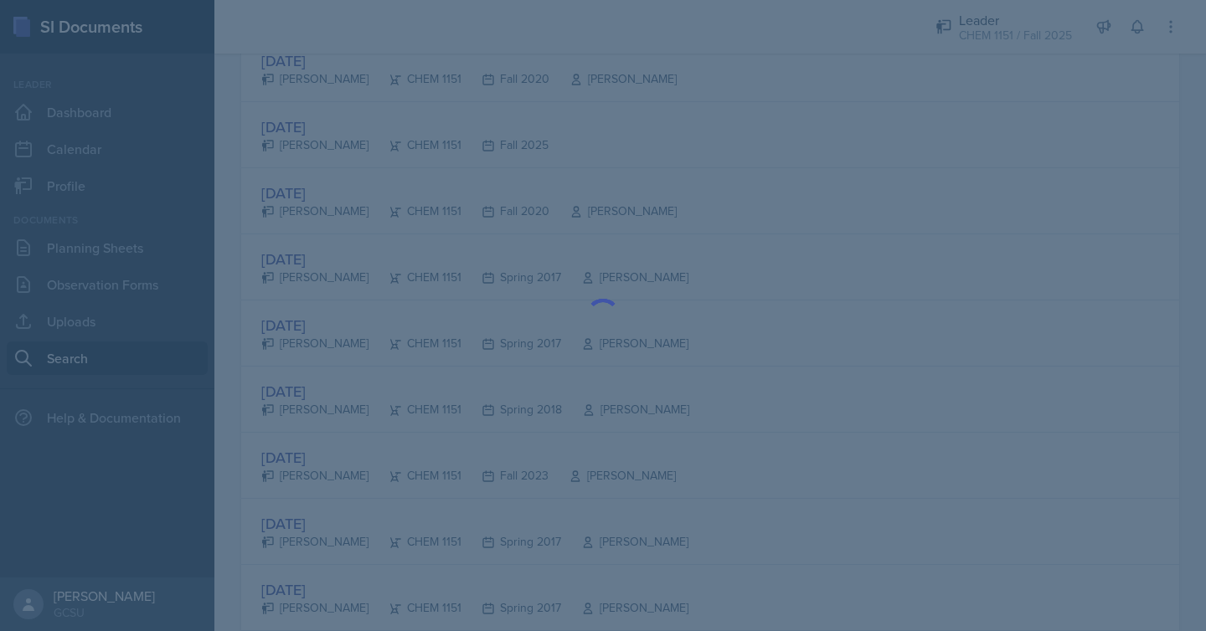
click at [1022, 265] on div at bounding box center [603, 315] width 1206 height 631
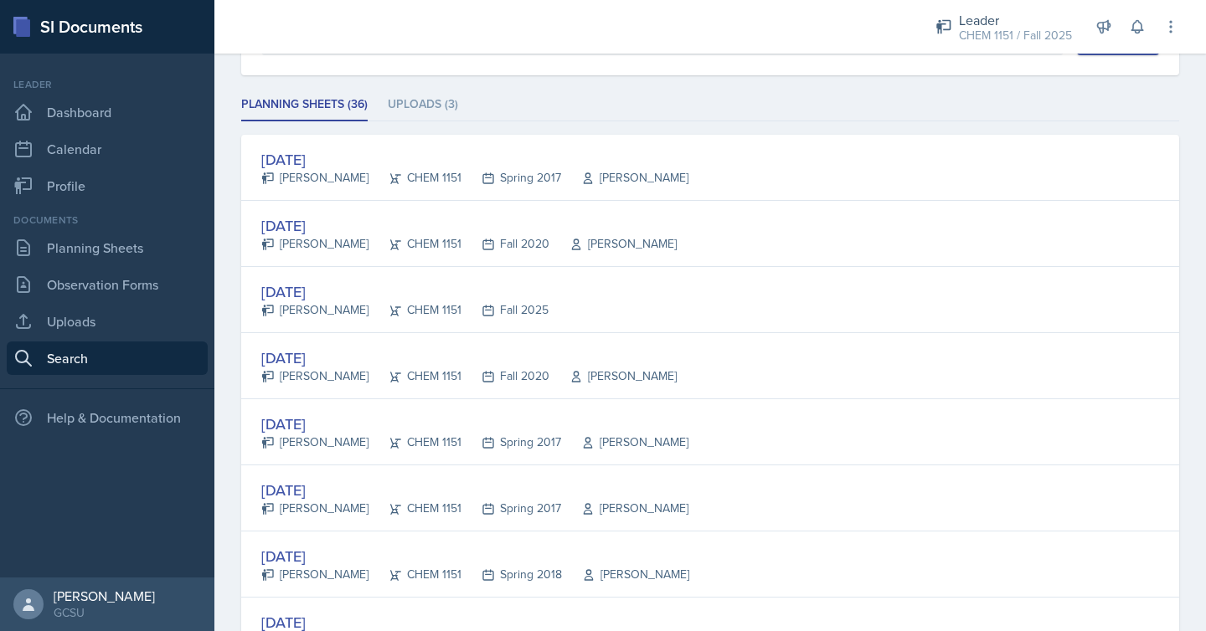
scroll to position [0, 0]
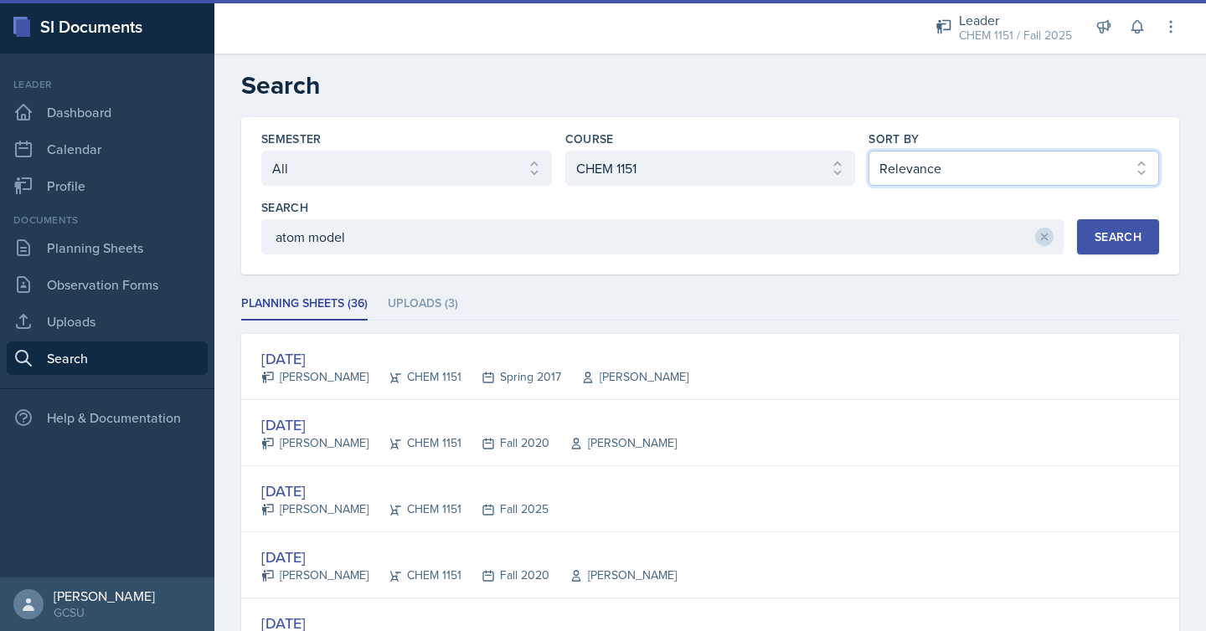
click at [1089, 162] on select "Select sort by Relevance Document Date (Asc) Document Date (Desc)" at bounding box center [1014, 168] width 291 height 35
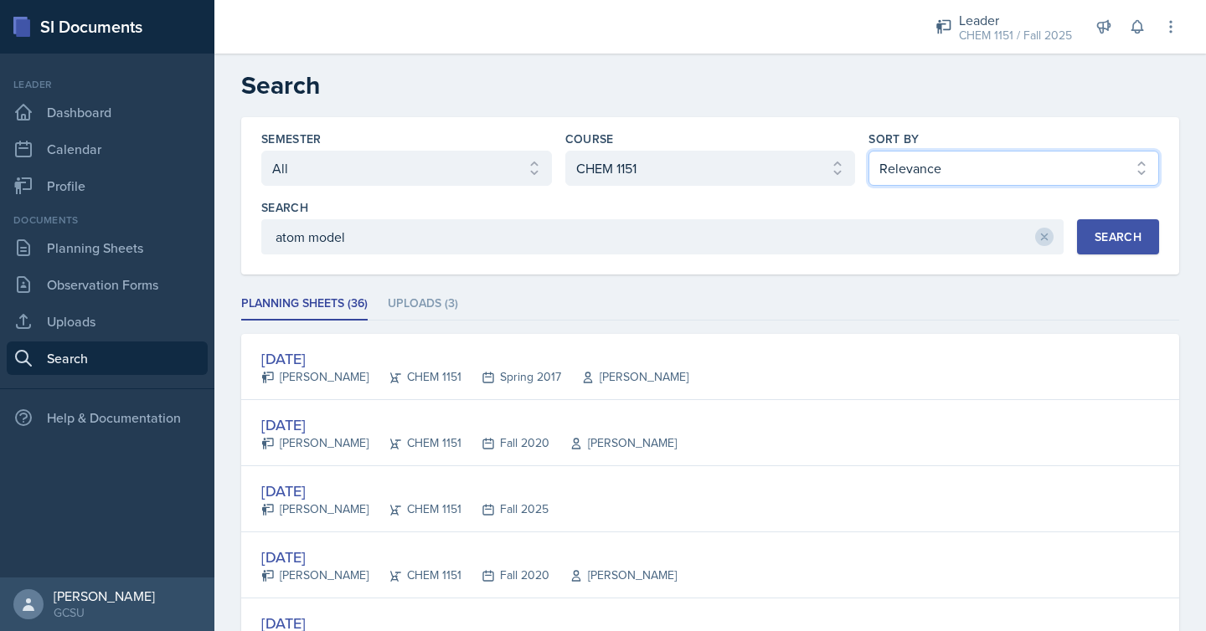
click at [869, 151] on select "Select sort by Relevance Document Date (Asc) Document Date (Desc)" at bounding box center [1014, 168] width 291 height 35
click at [1122, 240] on div "Search" at bounding box center [1118, 236] width 47 height 13
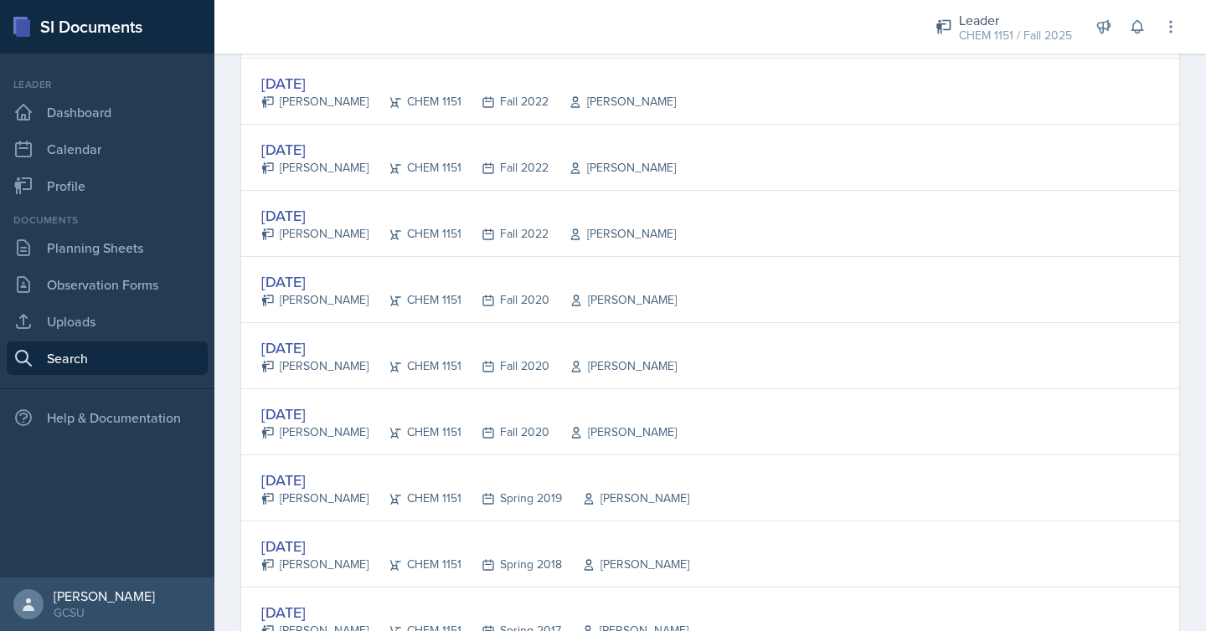
scroll to position [1034, 0]
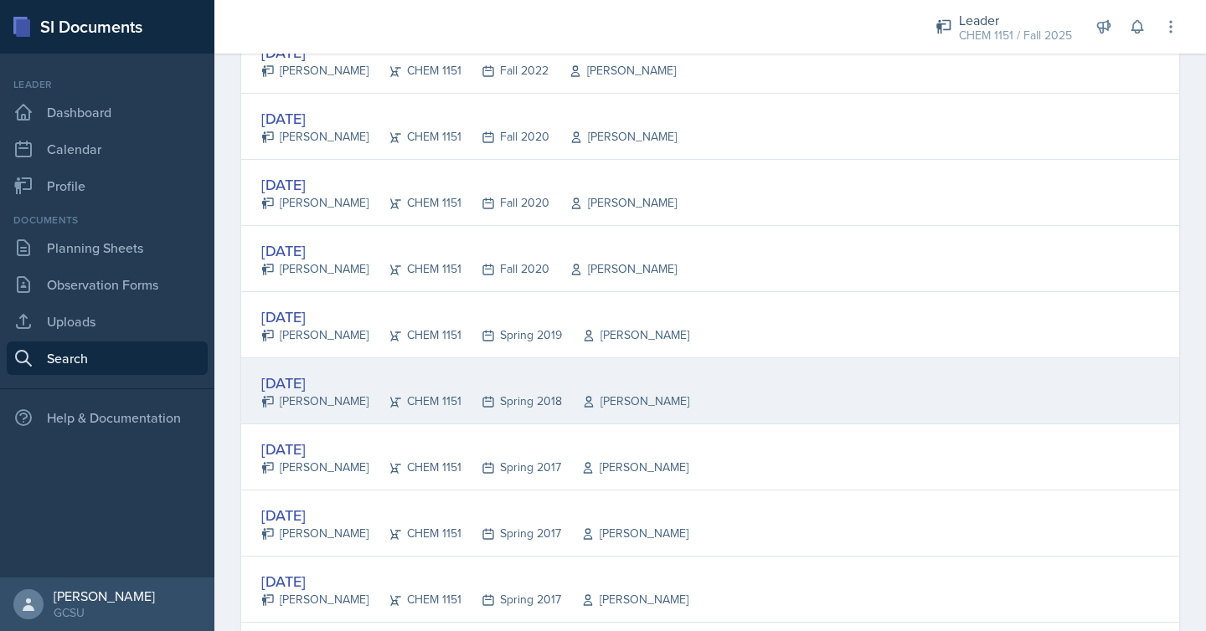
click at [894, 358] on div "[DATE] [PERSON_NAME] CHEM 1151 Spring 2018 [PERSON_NAME]" at bounding box center [710, 391] width 938 height 66
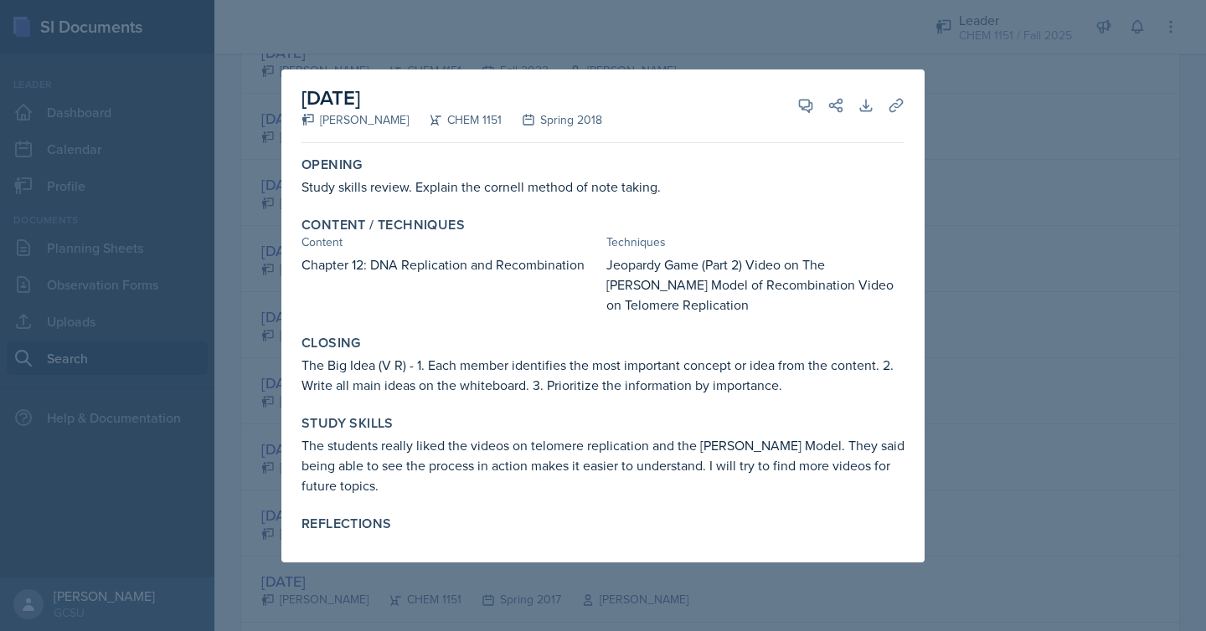
click at [1008, 210] on div at bounding box center [603, 315] width 1206 height 631
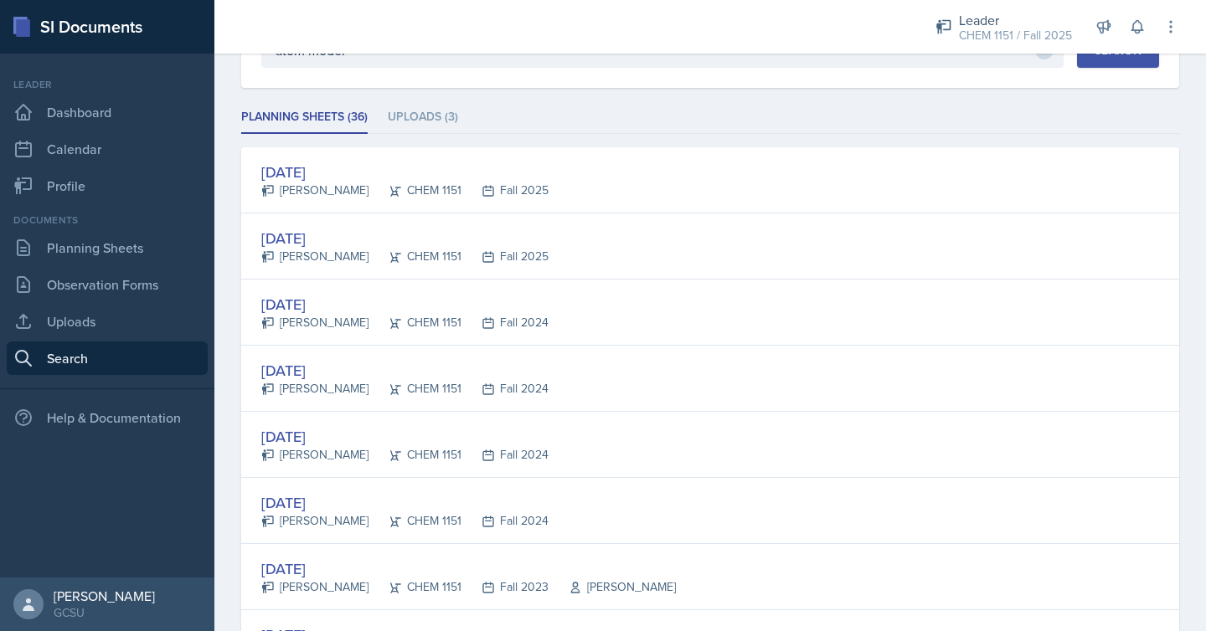
scroll to position [213, 0]
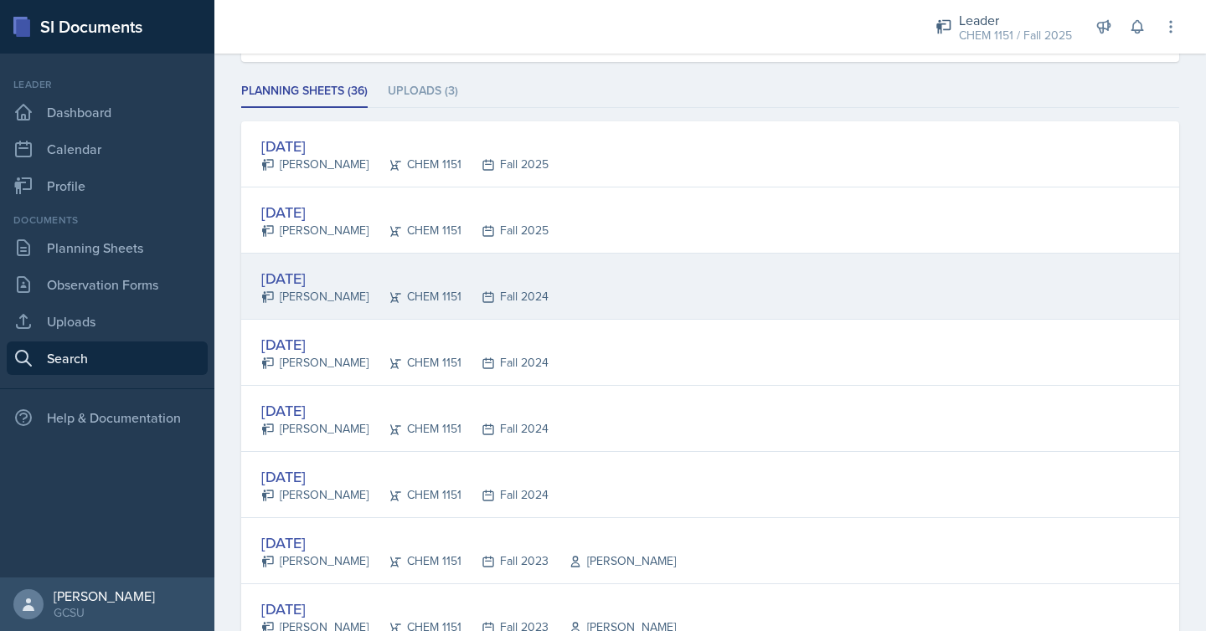
click at [897, 296] on div "[DATE] [PERSON_NAME] CHEM 1151 Fall 2024" at bounding box center [710, 287] width 938 height 66
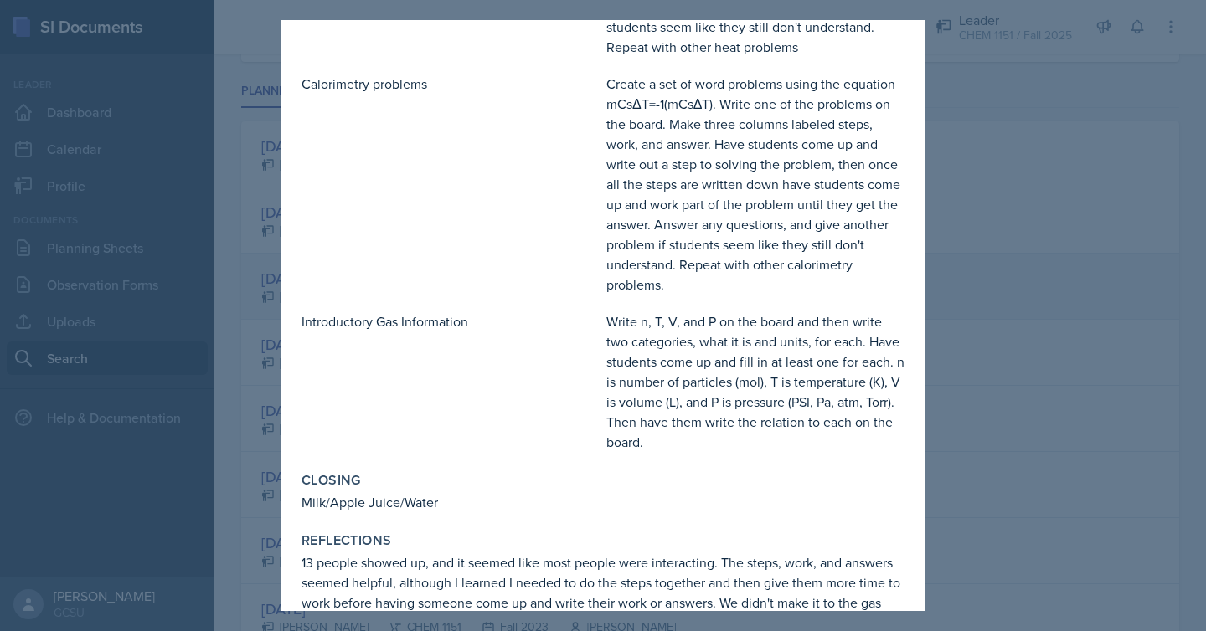
scroll to position [579, 0]
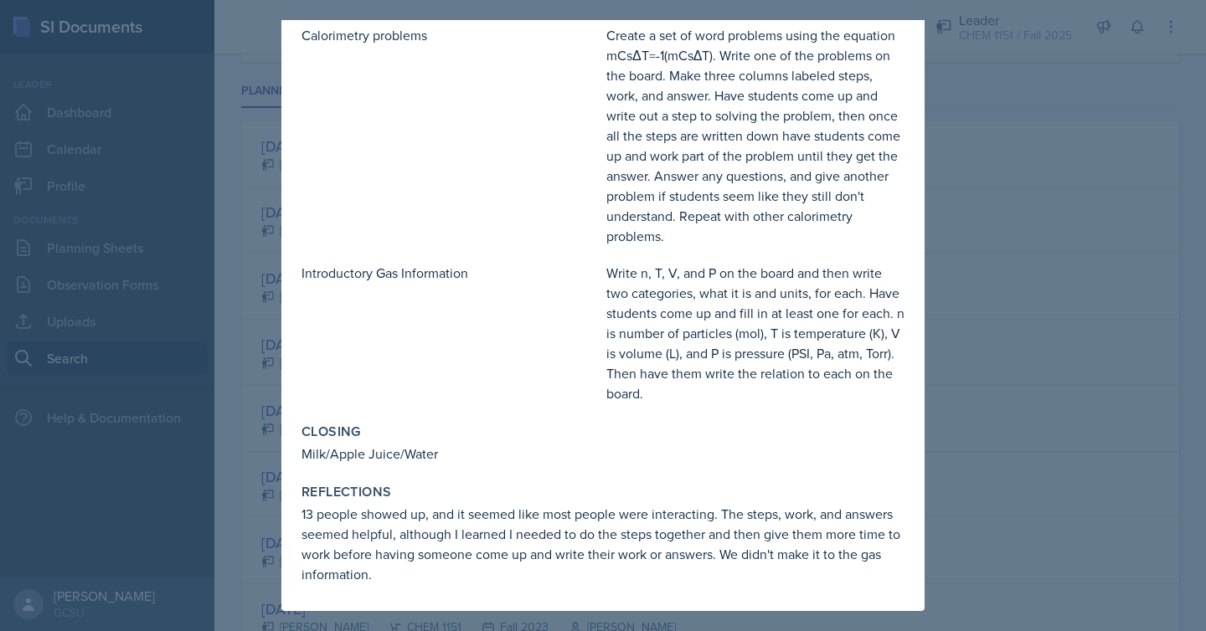
click at [1168, 245] on div at bounding box center [603, 315] width 1206 height 631
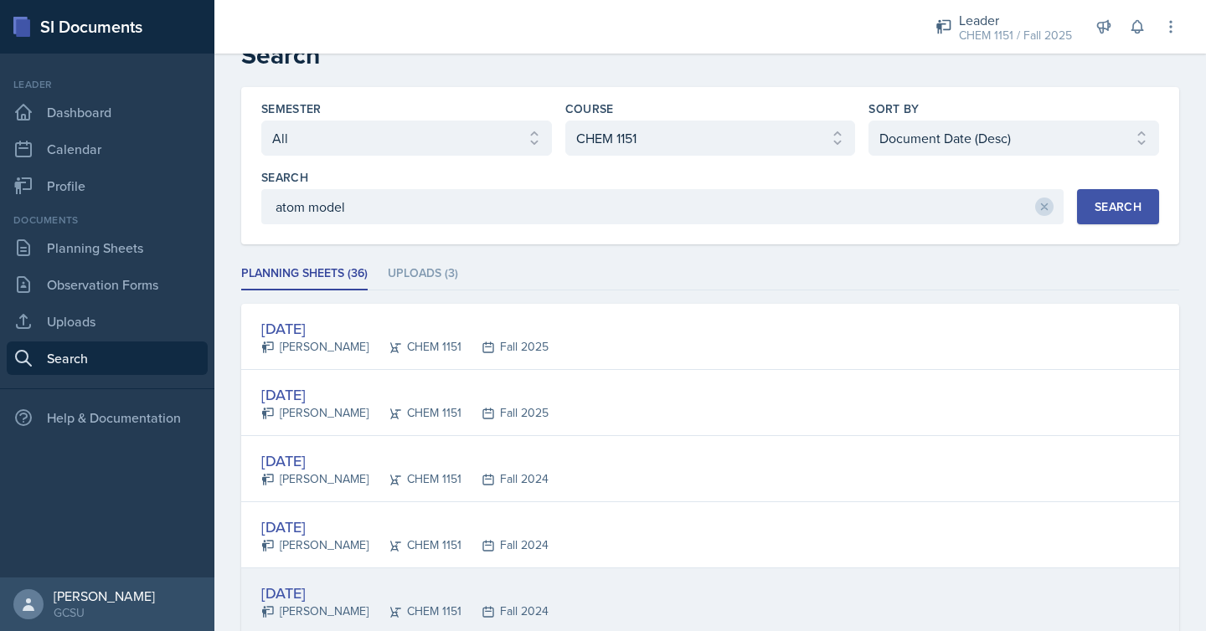
scroll to position [0, 0]
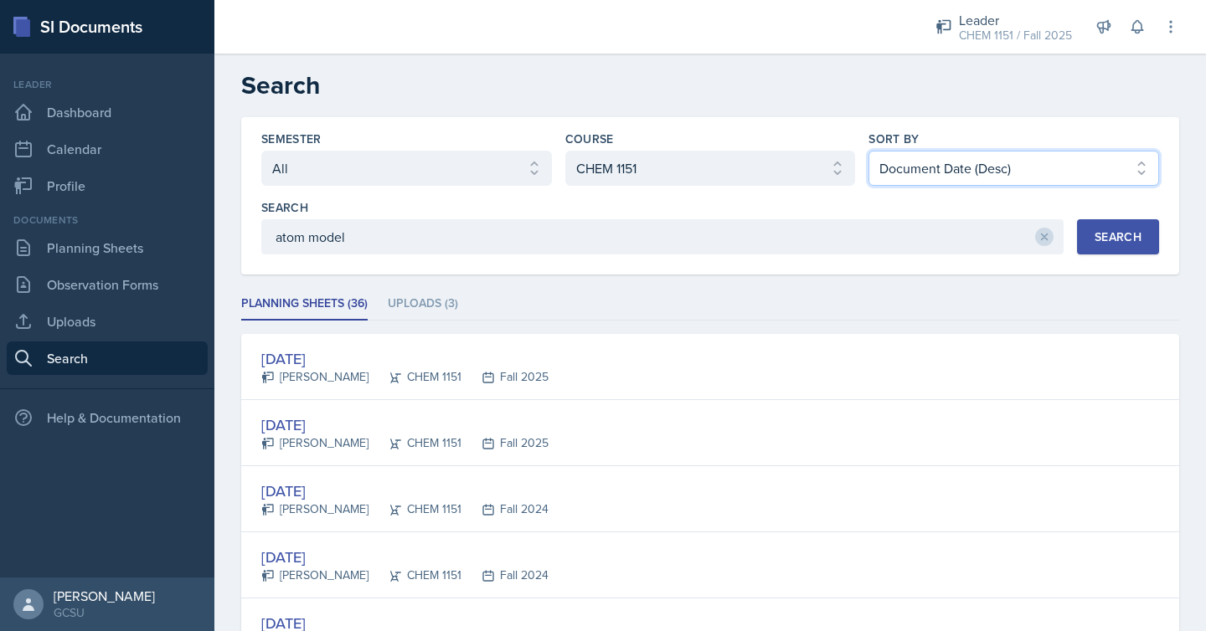
click at [929, 164] on select "Select sort by Relevance Document Date (Asc) Document Date (Desc)" at bounding box center [1014, 168] width 291 height 35
select select "1"
click at [869, 151] on select "Select sort by Relevance Document Date (Asc) Document Date (Desc)" at bounding box center [1014, 168] width 291 height 35
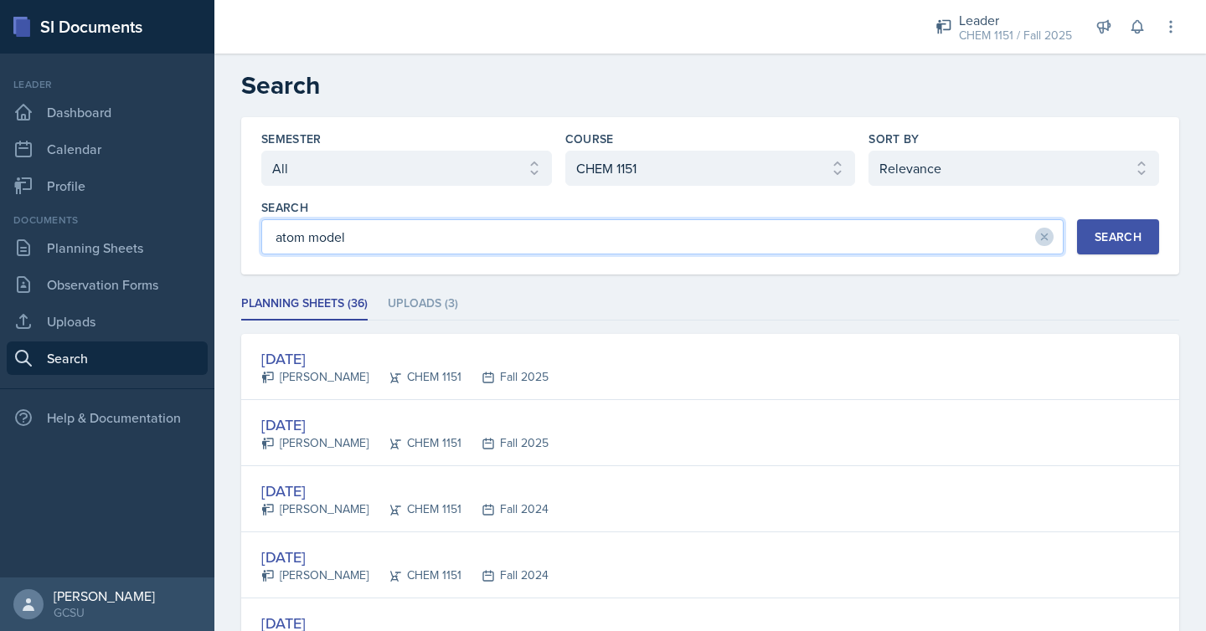
click at [858, 236] on input "atom model" at bounding box center [662, 236] width 802 height 35
click at [1037, 233] on button at bounding box center [1044, 237] width 18 height 18
click at [792, 242] on input at bounding box center [662, 236] width 802 height 35
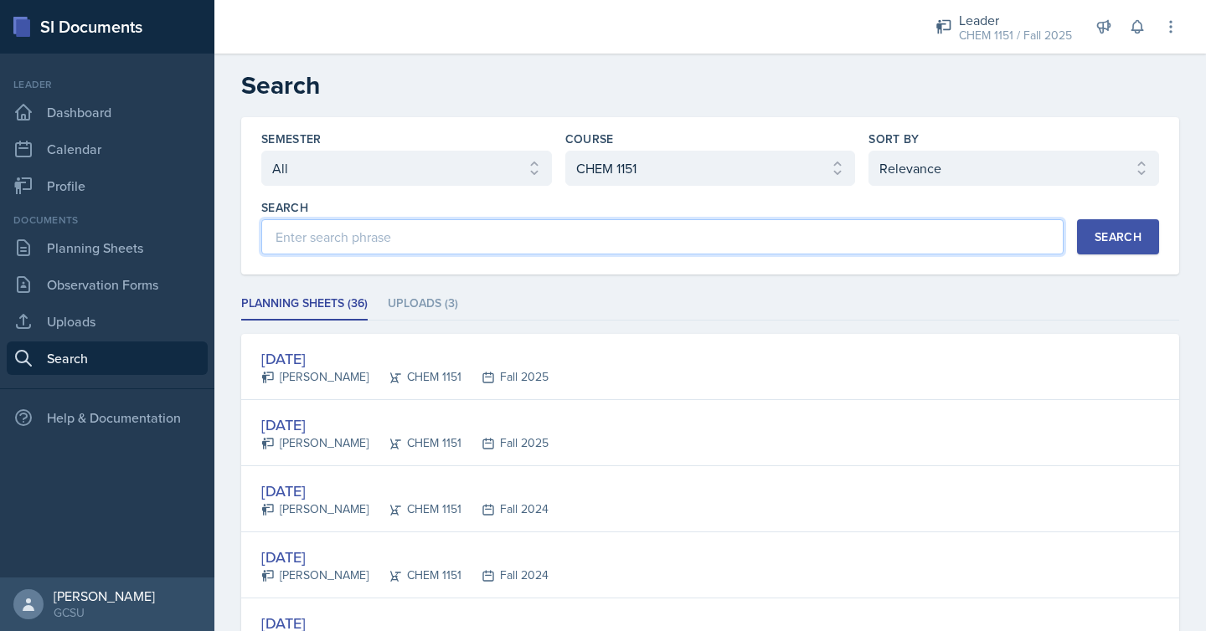
click at [792, 242] on input at bounding box center [662, 236] width 802 height 35
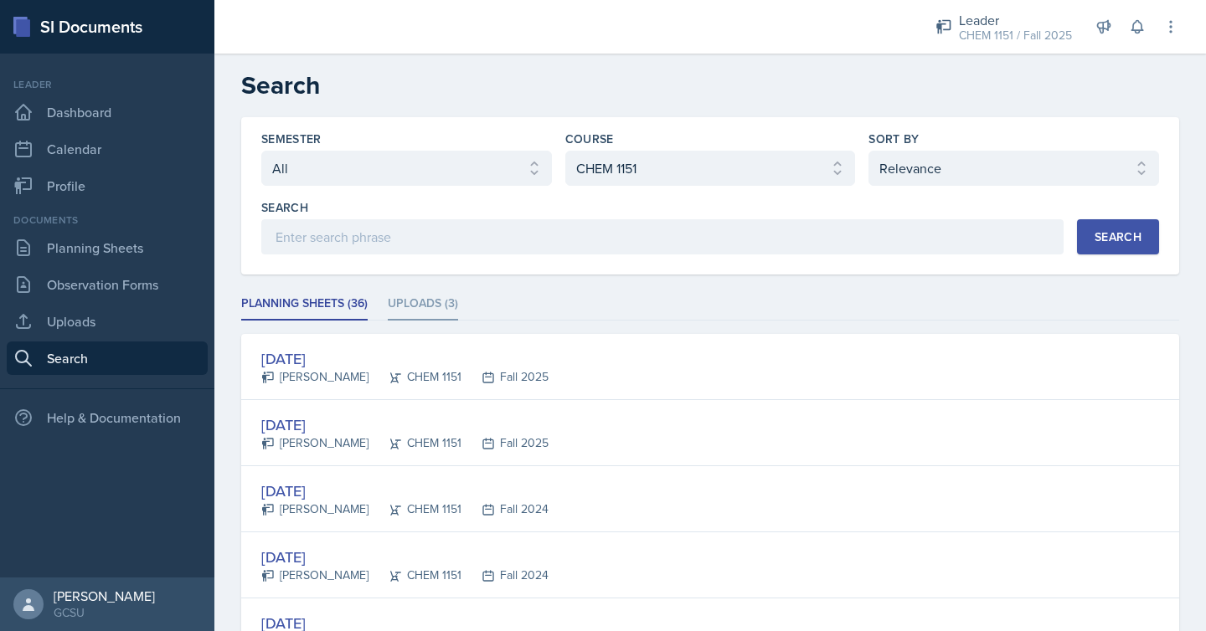
click at [441, 302] on li "Uploads (3)" at bounding box center [423, 304] width 70 height 33
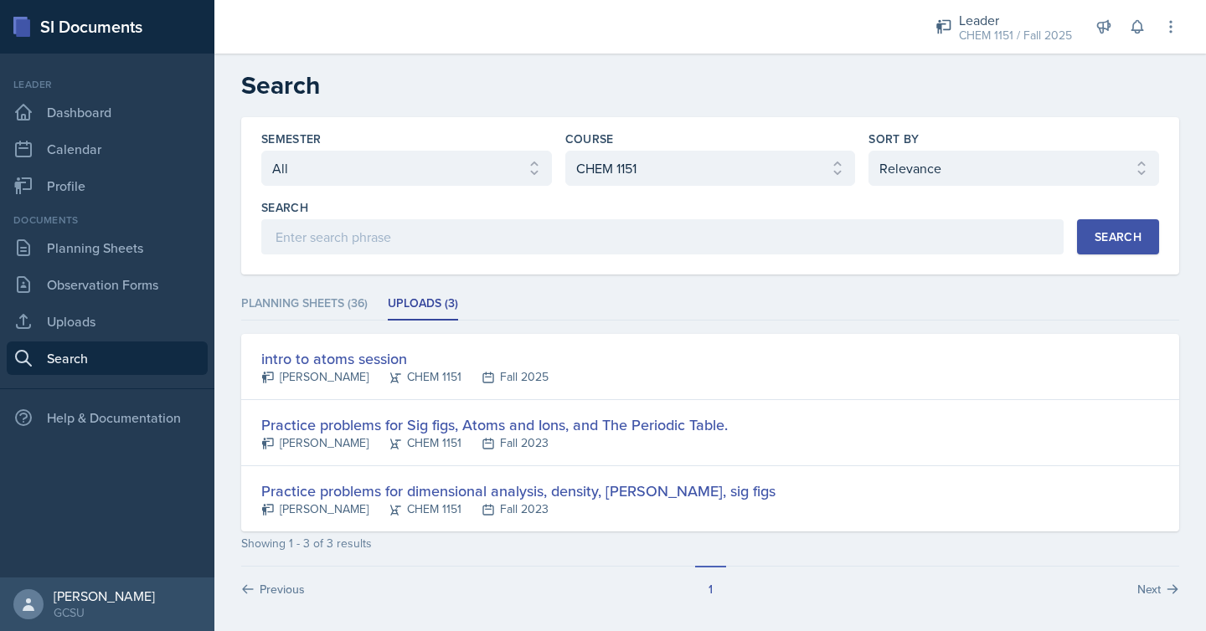
click at [662, 307] on ul "Planning Sheets (36) Uploads (3)" at bounding box center [710, 304] width 938 height 33
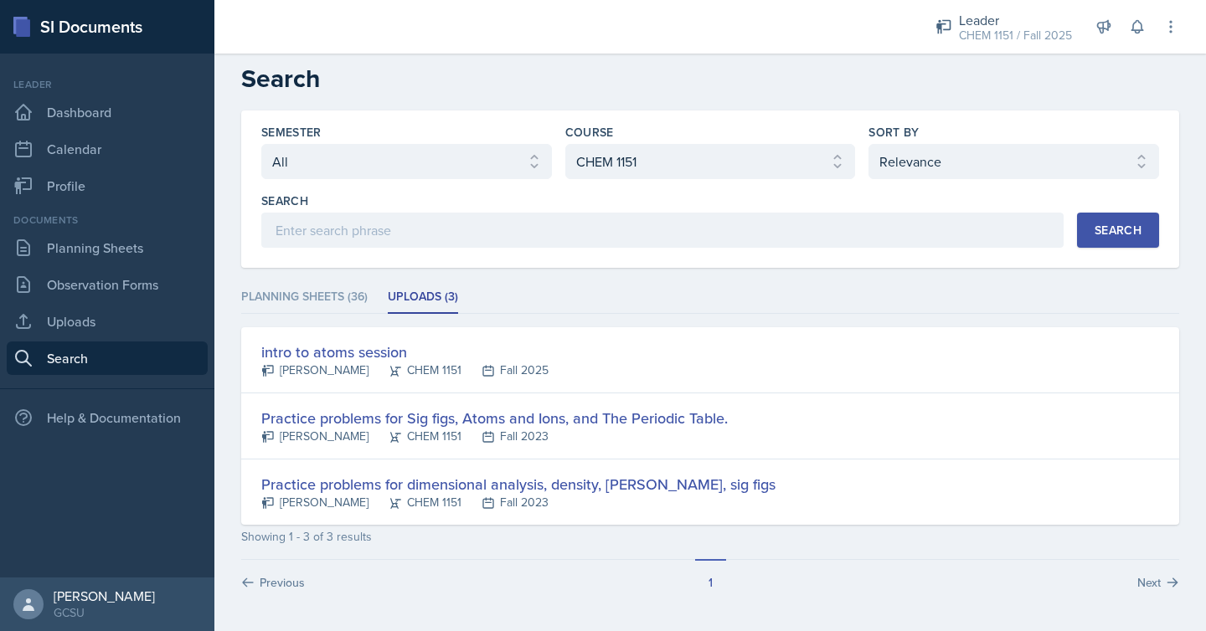
click at [1115, 237] on div "Search" at bounding box center [1118, 230] width 47 height 13
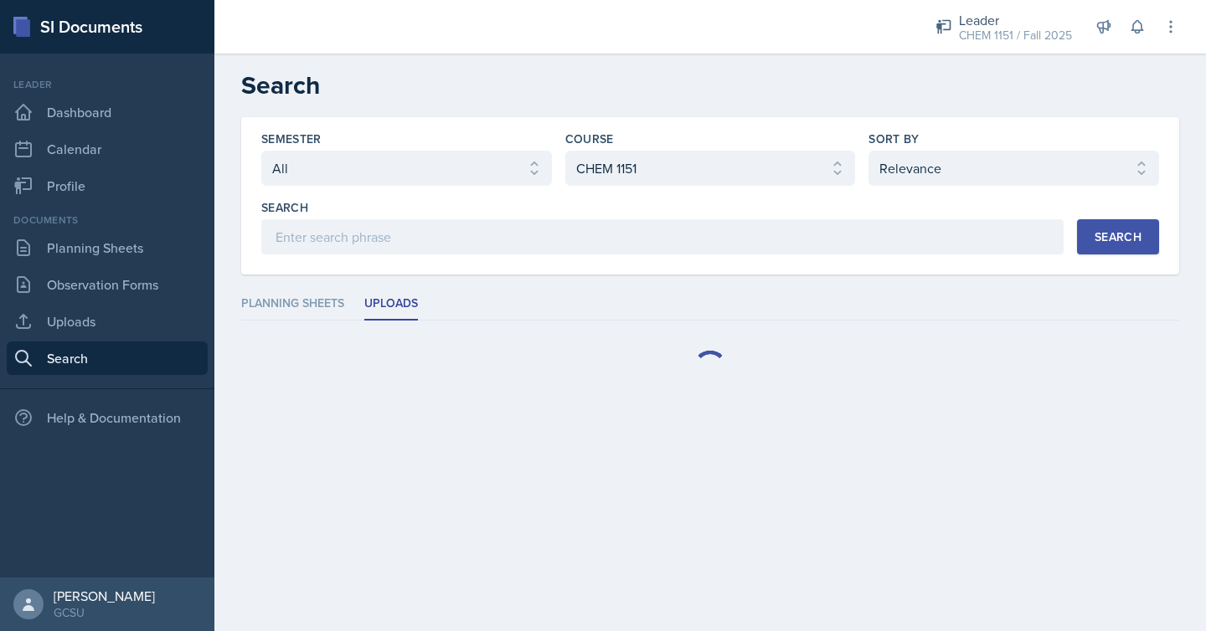
scroll to position [0, 0]
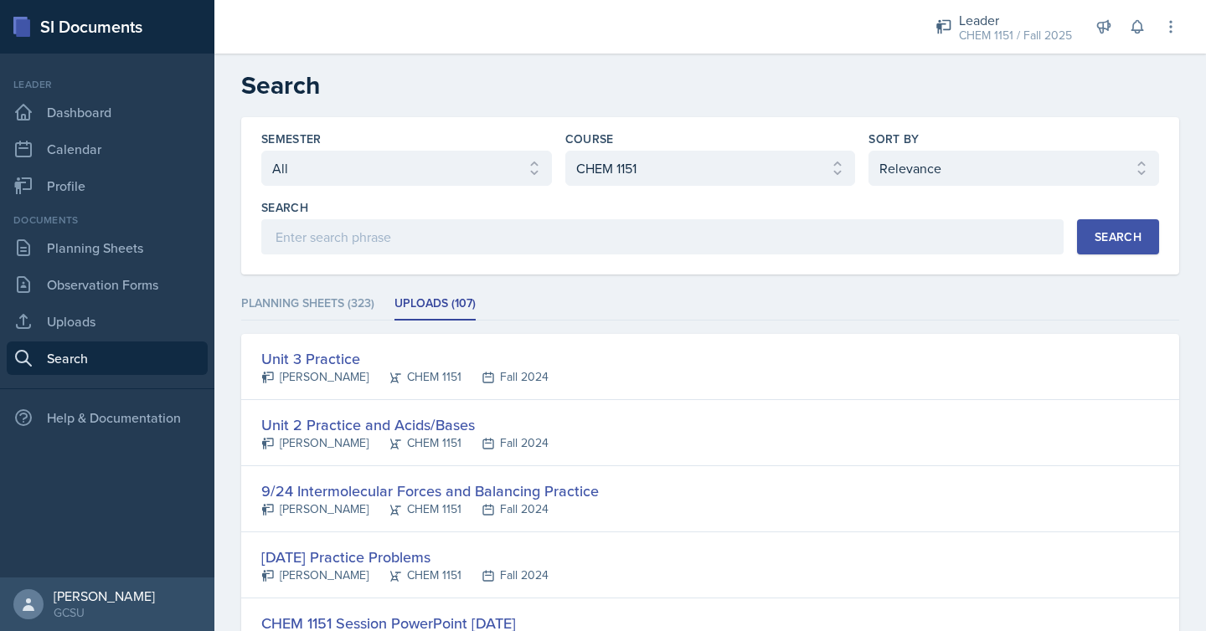
click at [416, 305] on li "Uploads (107)" at bounding box center [434, 304] width 81 height 33
click at [703, 289] on ul "Planning Sheets (323) Uploads (107)" at bounding box center [710, 304] width 938 height 33
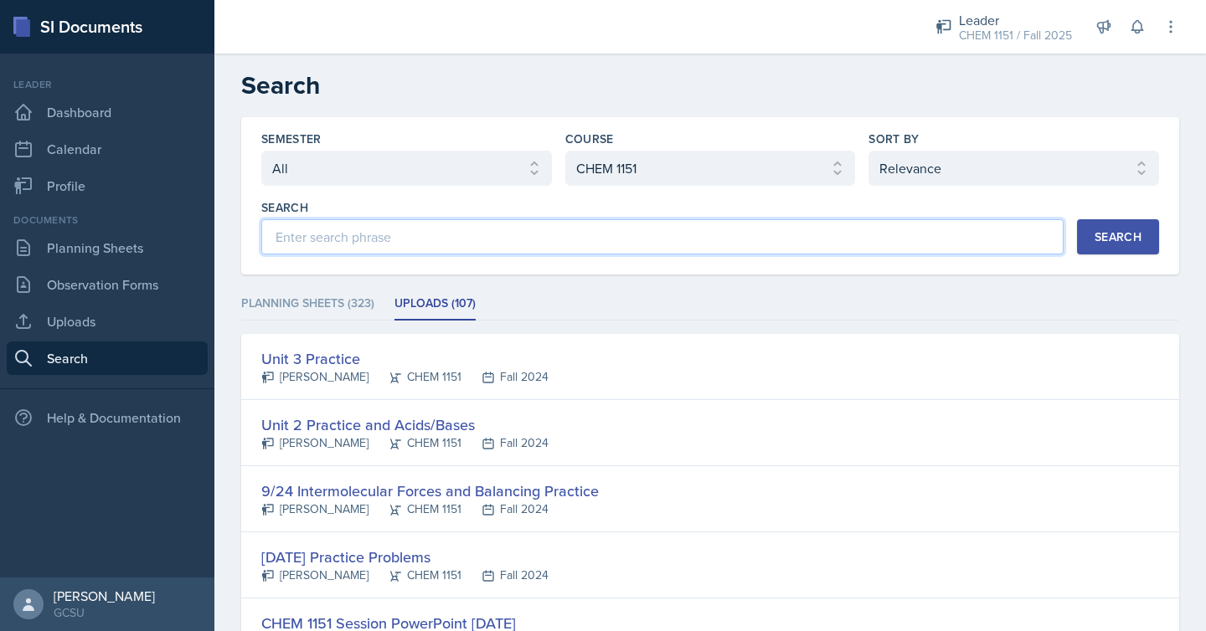
click at [771, 246] on input at bounding box center [662, 236] width 802 height 35
type input "[PERSON_NAME]"
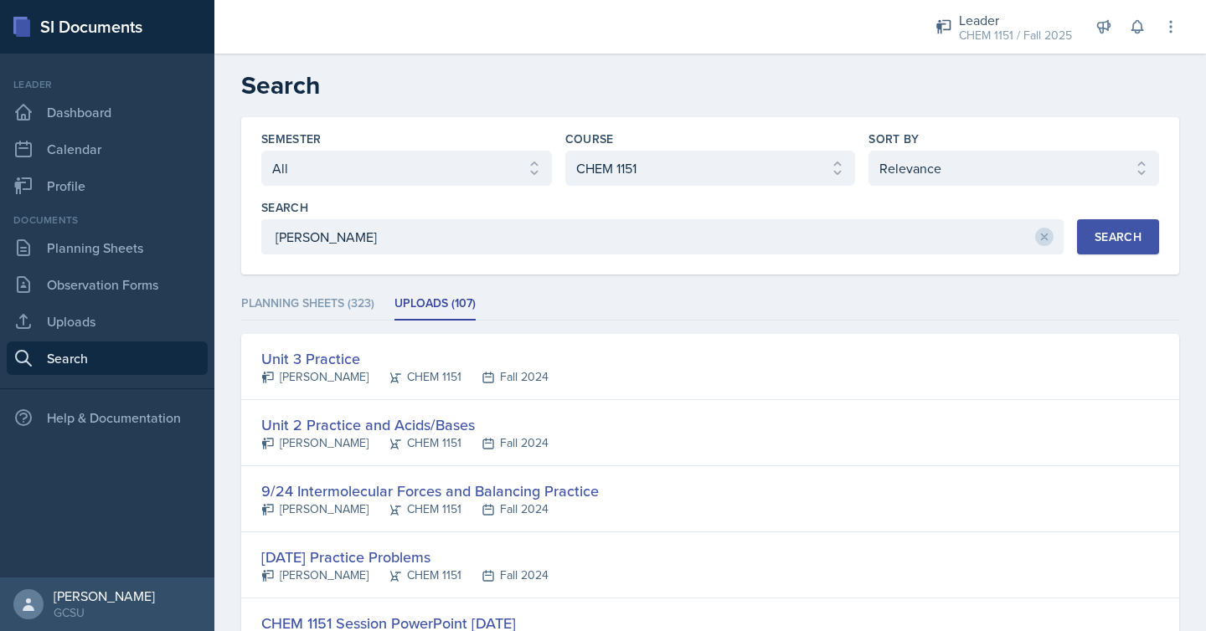
click at [1111, 230] on div "Search" at bounding box center [1118, 236] width 47 height 13
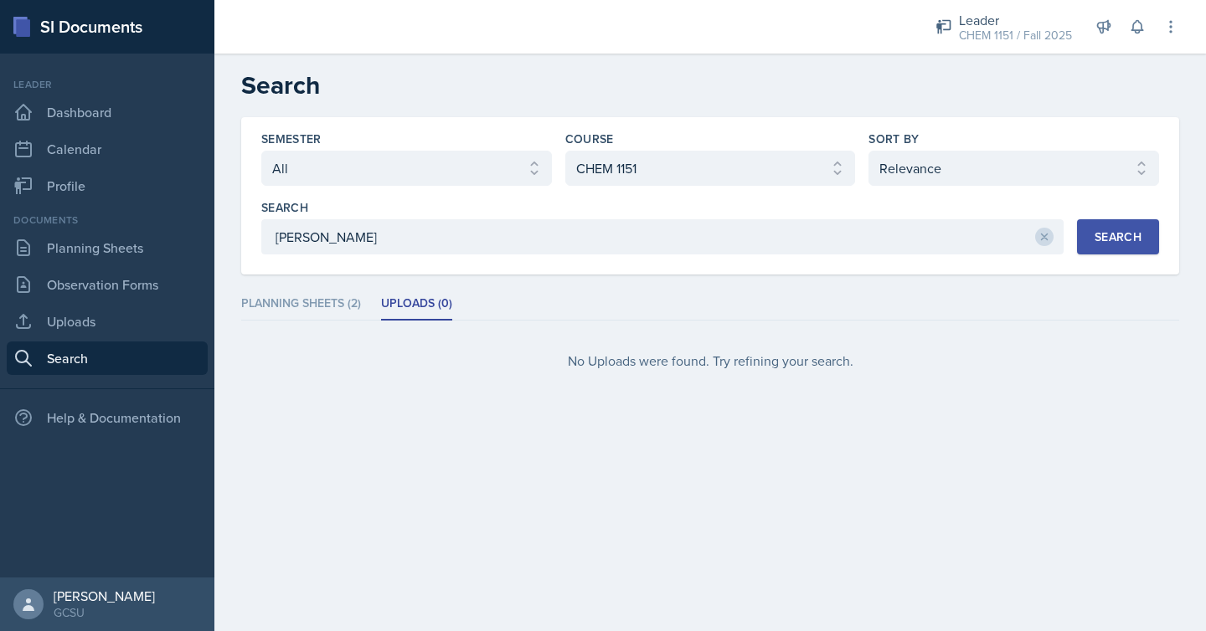
click at [340, 311] on li "Planning Sheets (2)" at bounding box center [301, 304] width 120 height 33
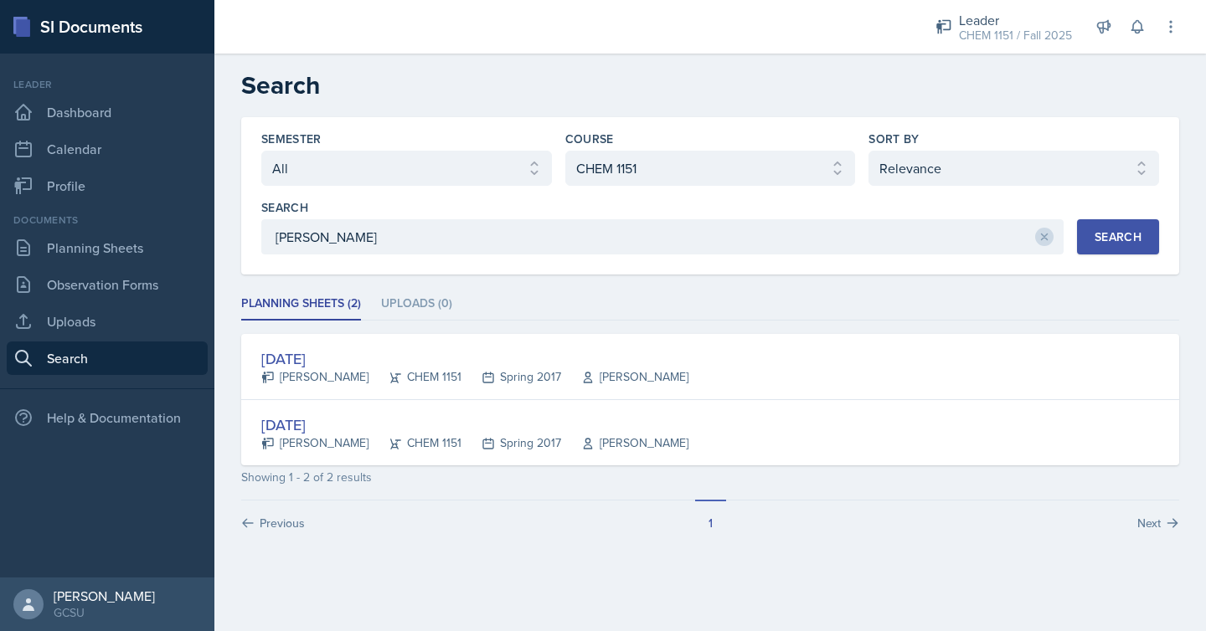
click at [624, 295] on ul "Planning Sheets (2) Uploads (0)" at bounding box center [710, 304] width 938 height 33
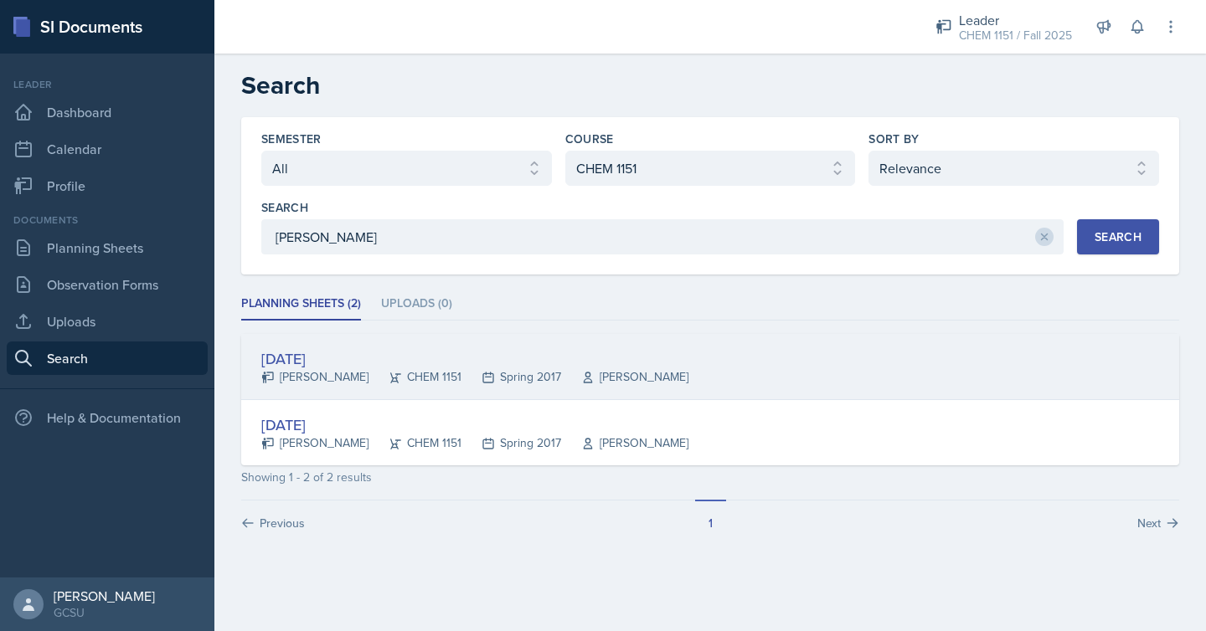
click at [329, 359] on div "[DATE]" at bounding box center [474, 359] width 427 height 23
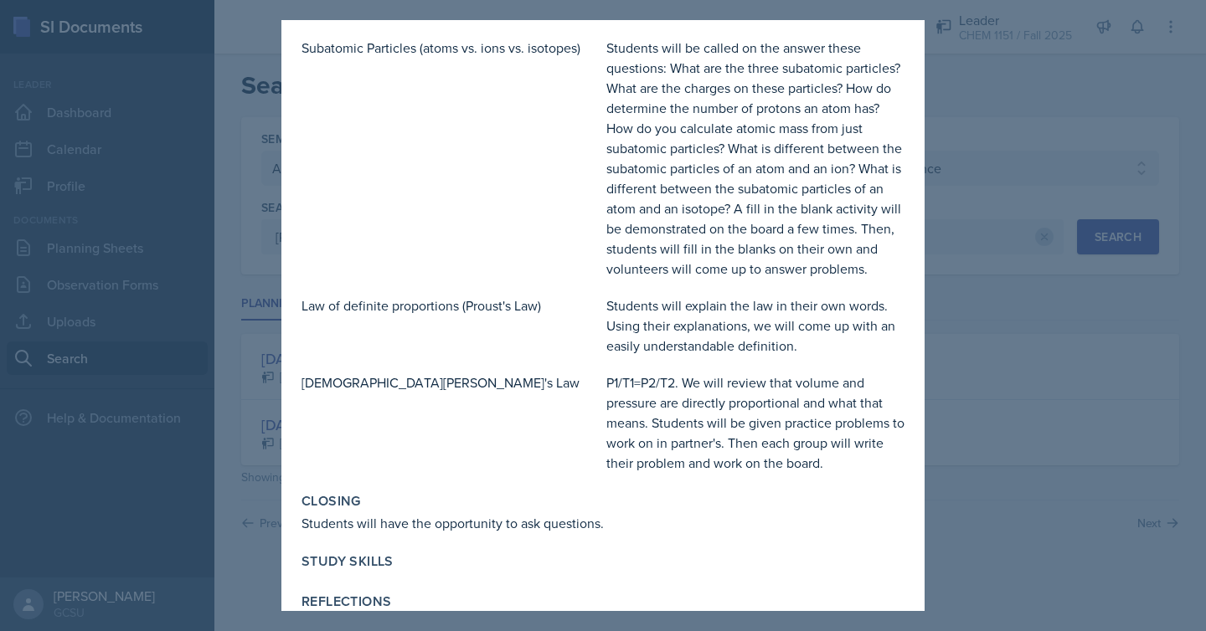
scroll to position [941, 0]
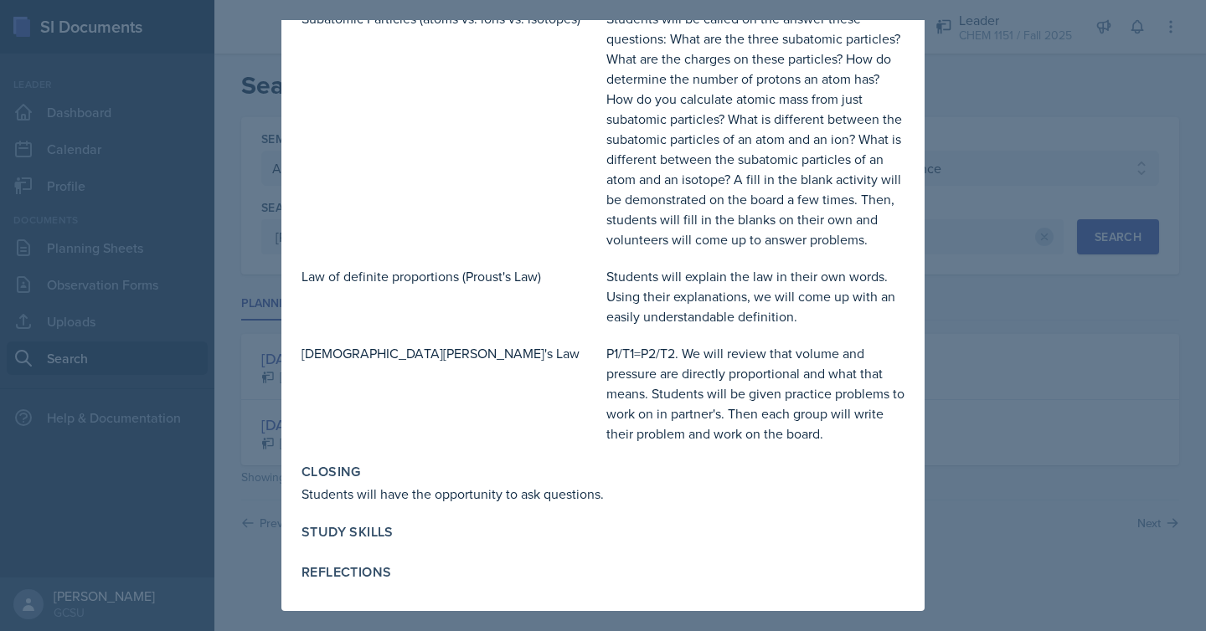
click at [972, 199] on div at bounding box center [603, 315] width 1206 height 631
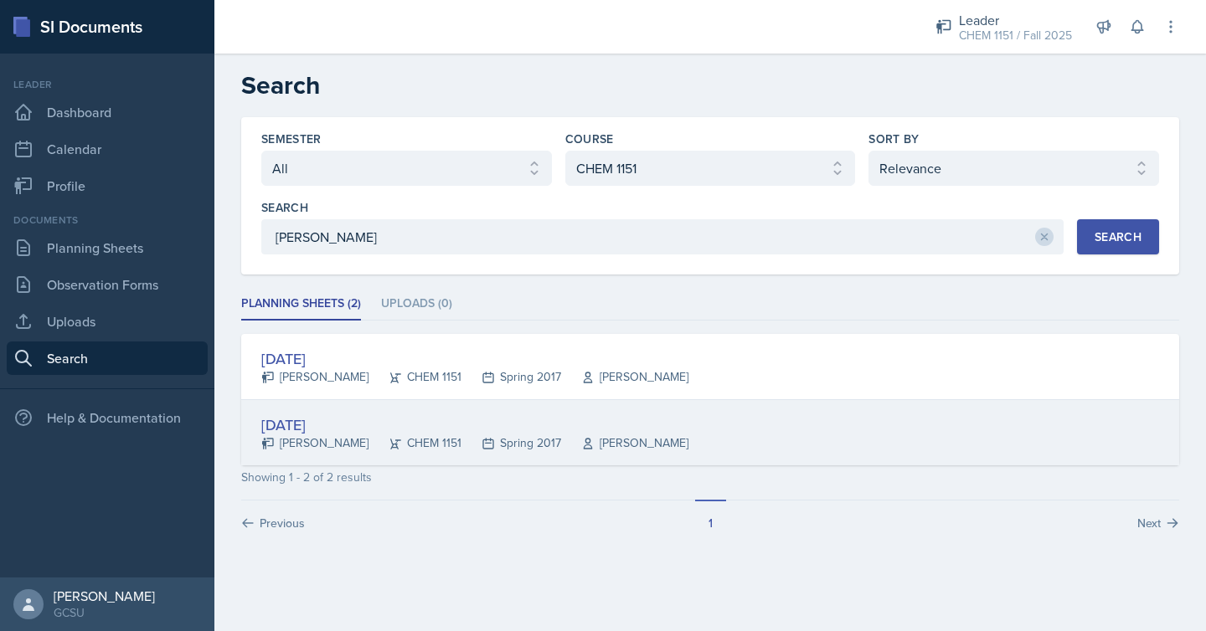
click at [662, 439] on div "[DATE] [PERSON_NAME] CHEM 1151 Spring 2017 [PERSON_NAME]" at bounding box center [710, 432] width 938 height 65
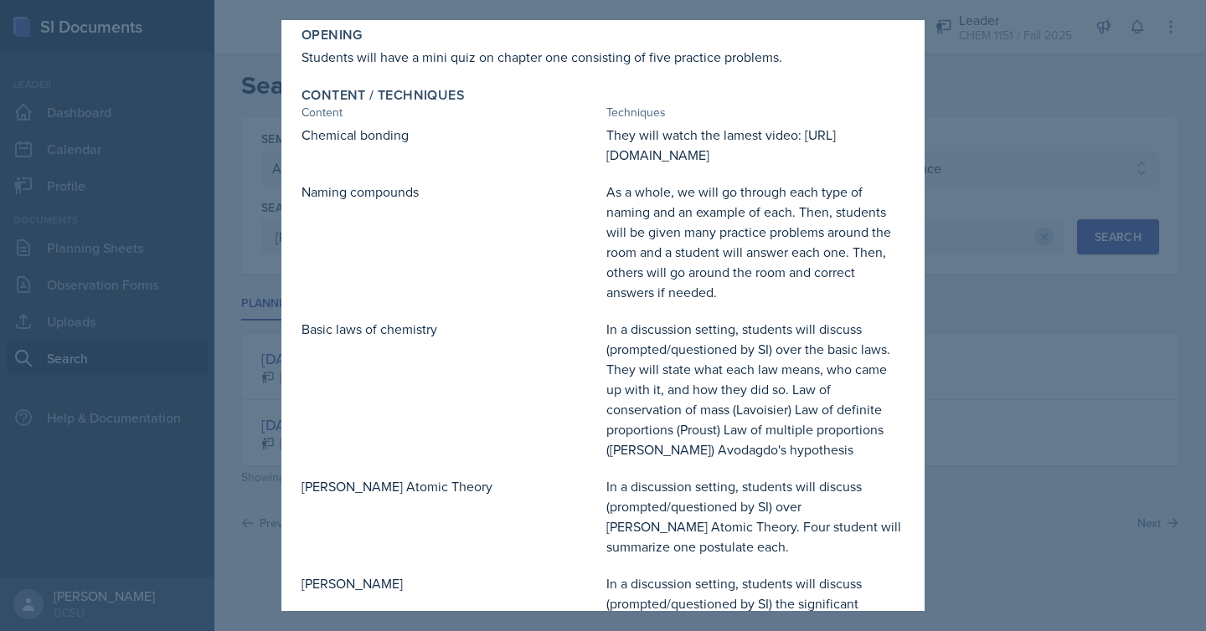
scroll to position [95, 0]
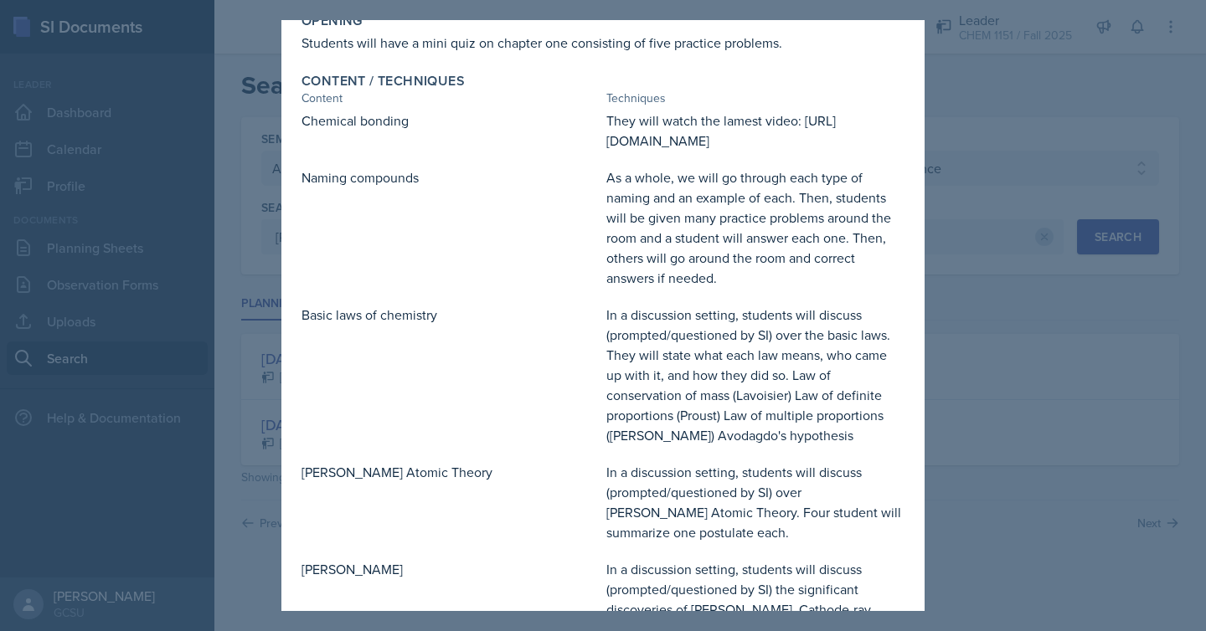
drag, startPoint x: 609, startPoint y: 141, endPoint x: 629, endPoint y: 161, distance: 28.4
click at [629, 151] on div "They will watch the lamest video: [URL][DOMAIN_NAME]" at bounding box center [755, 131] width 298 height 40
copy div "[URL][DOMAIN_NAME]"
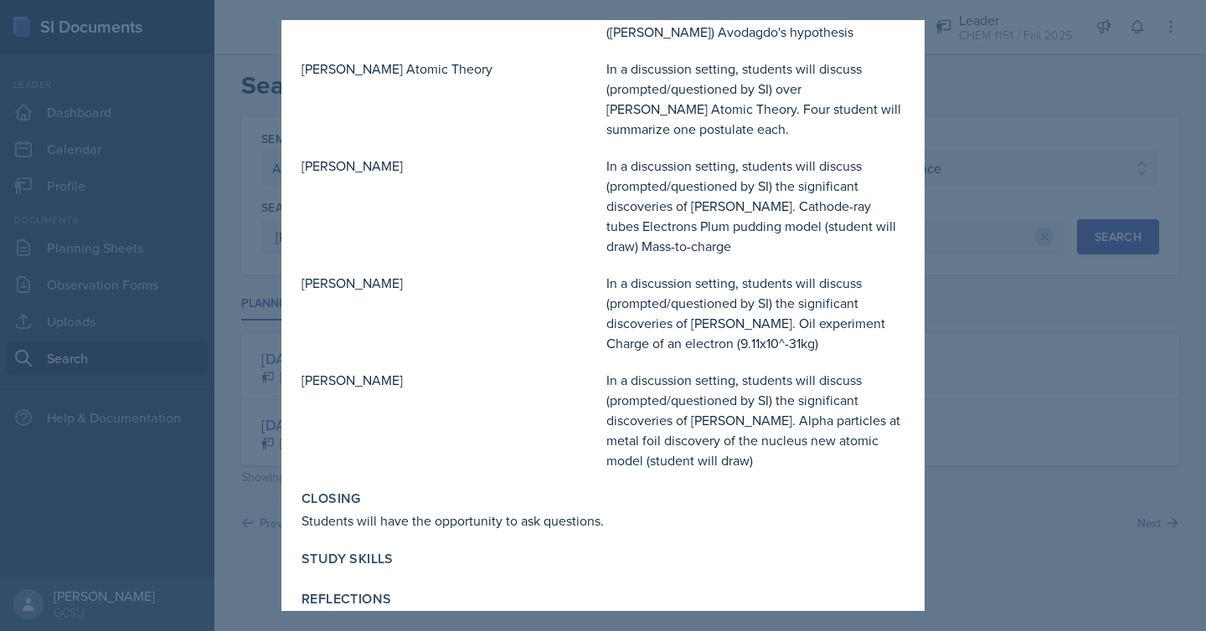
scroll to position [545, 0]
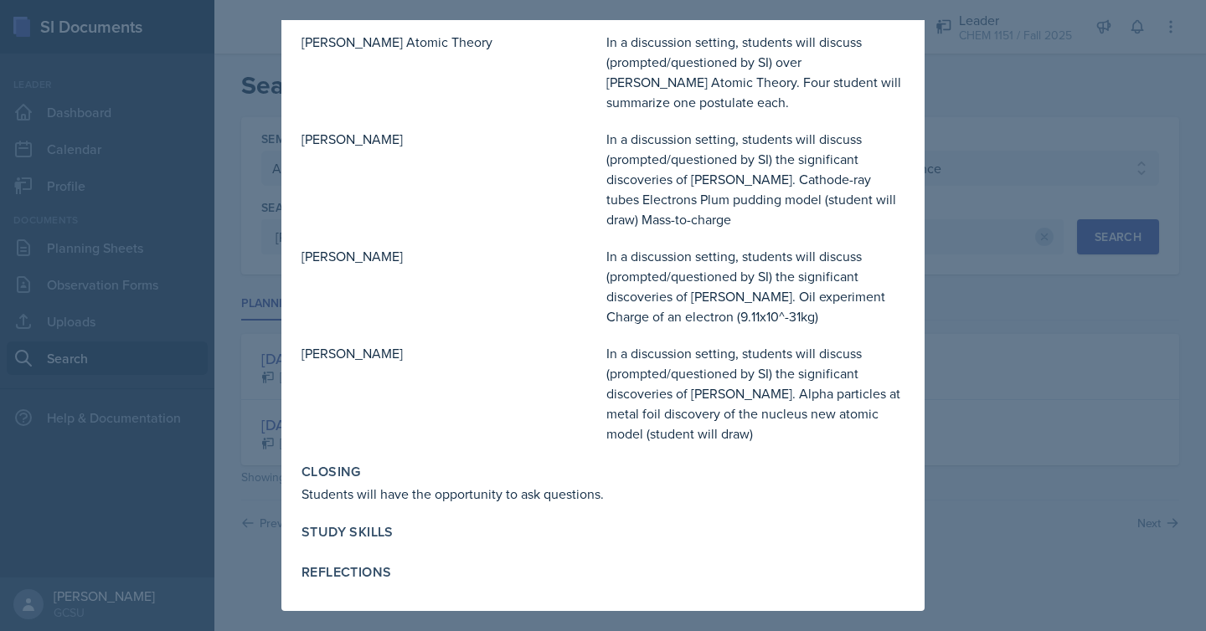
click at [963, 221] on div at bounding box center [603, 315] width 1206 height 631
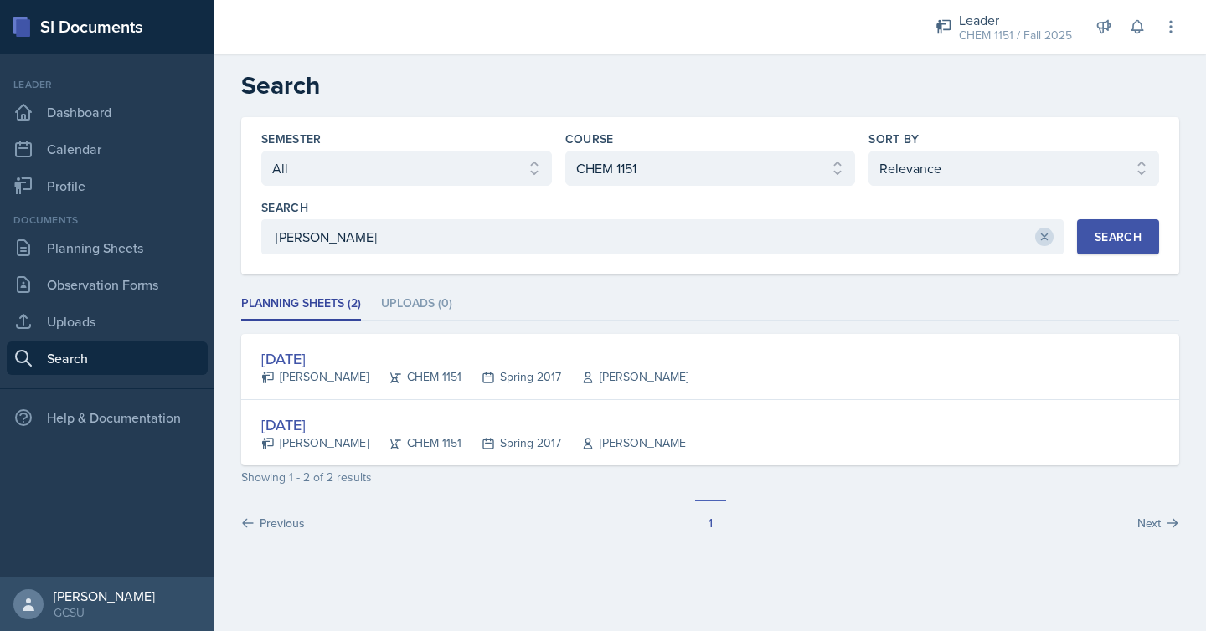
click at [1045, 235] on icon at bounding box center [1044, 238] width 6 height 6
click at [943, 275] on div "Semester Select semester All Fall 2025 Spring 2025 Fall 2024 Spring 2024 Fall 2…" at bounding box center [710, 324] width 938 height 415
